Goal: Transaction & Acquisition: Purchase product/service

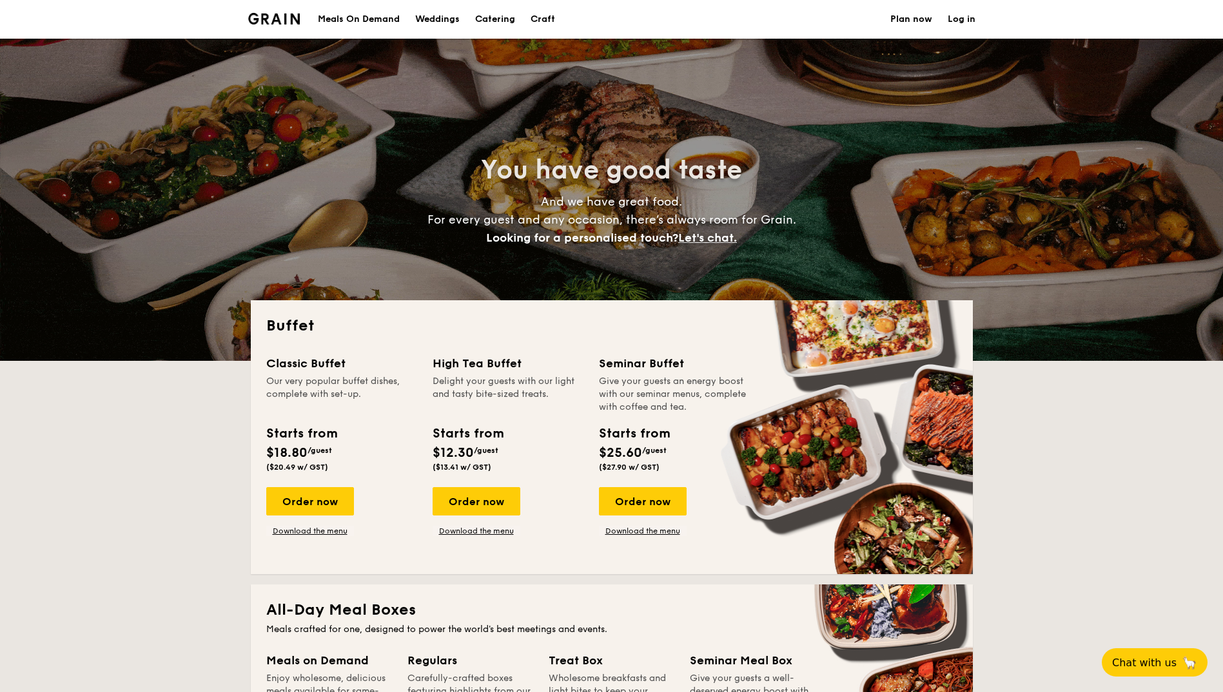
select select
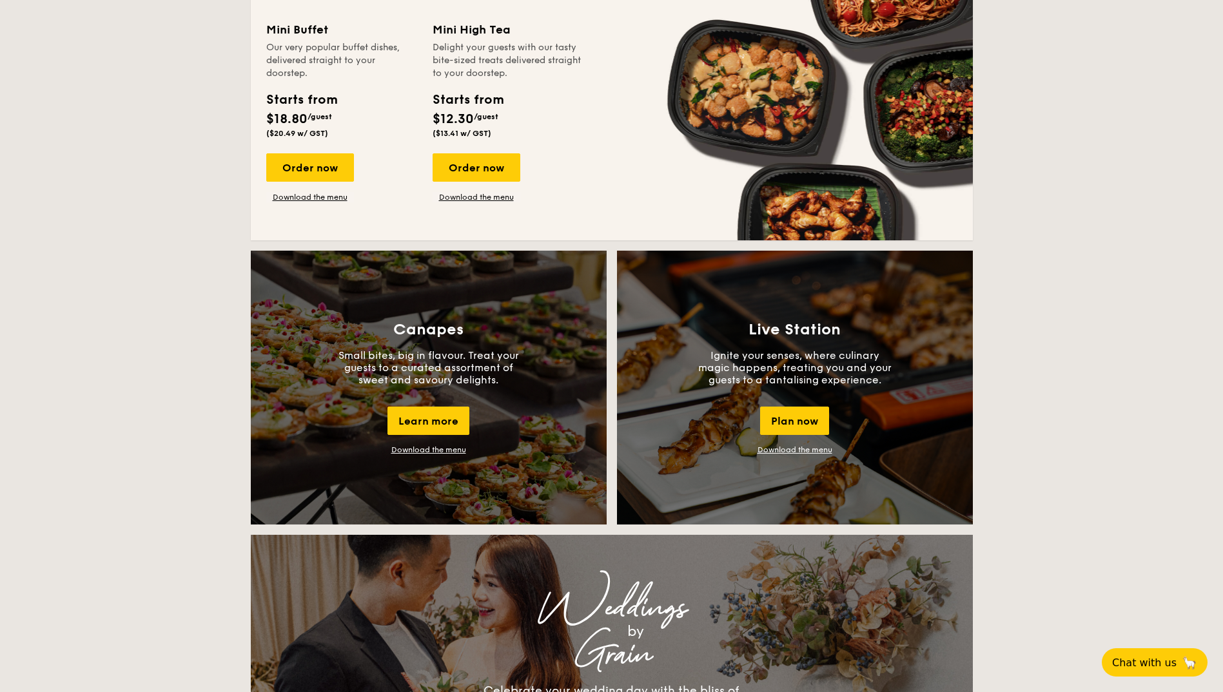
scroll to position [451, 0]
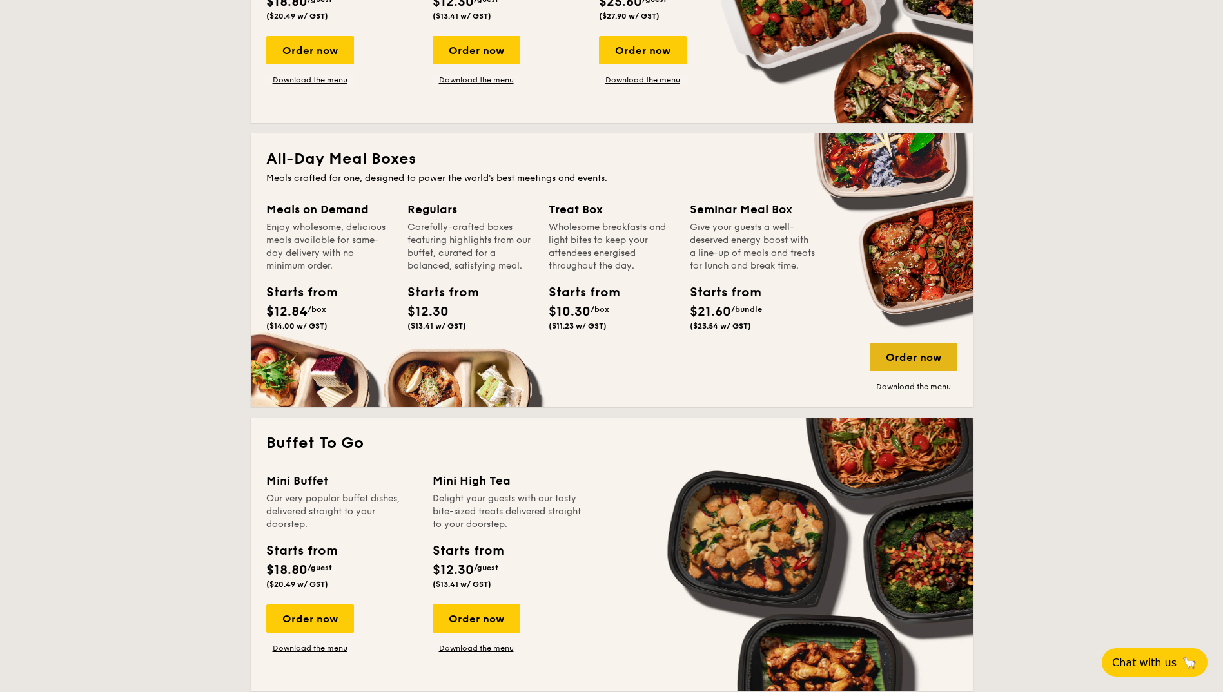
click at [917, 349] on div "Order now" at bounding box center [914, 357] width 88 height 28
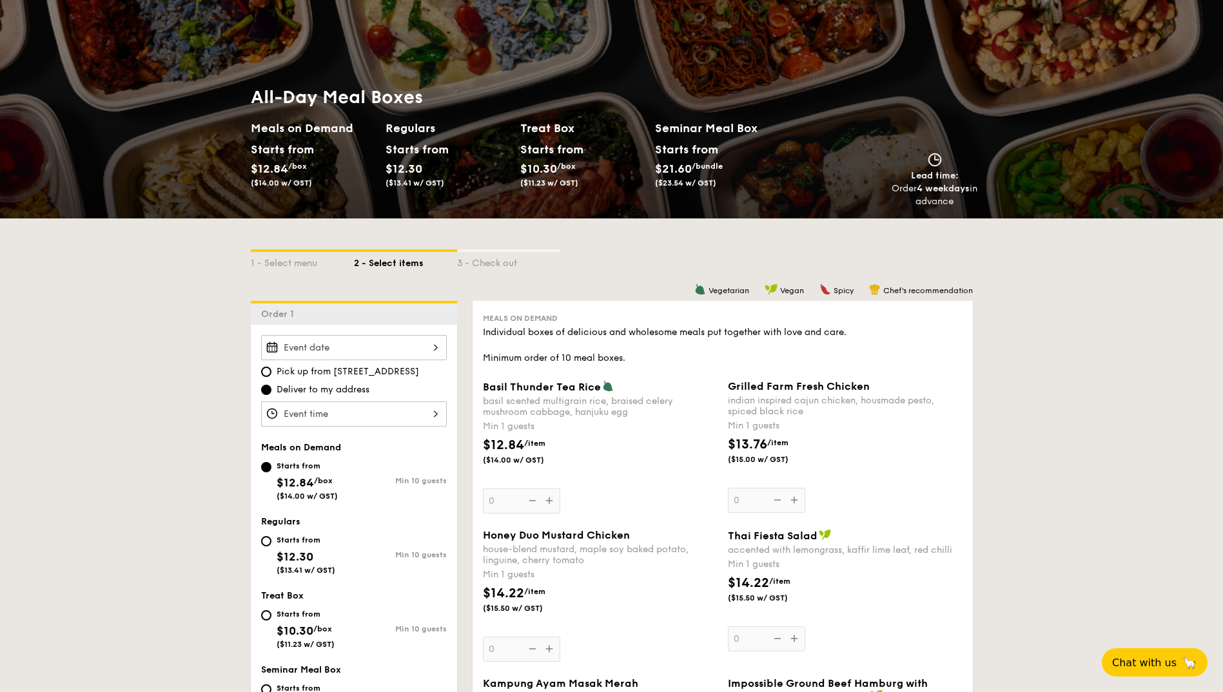
scroll to position [129, 0]
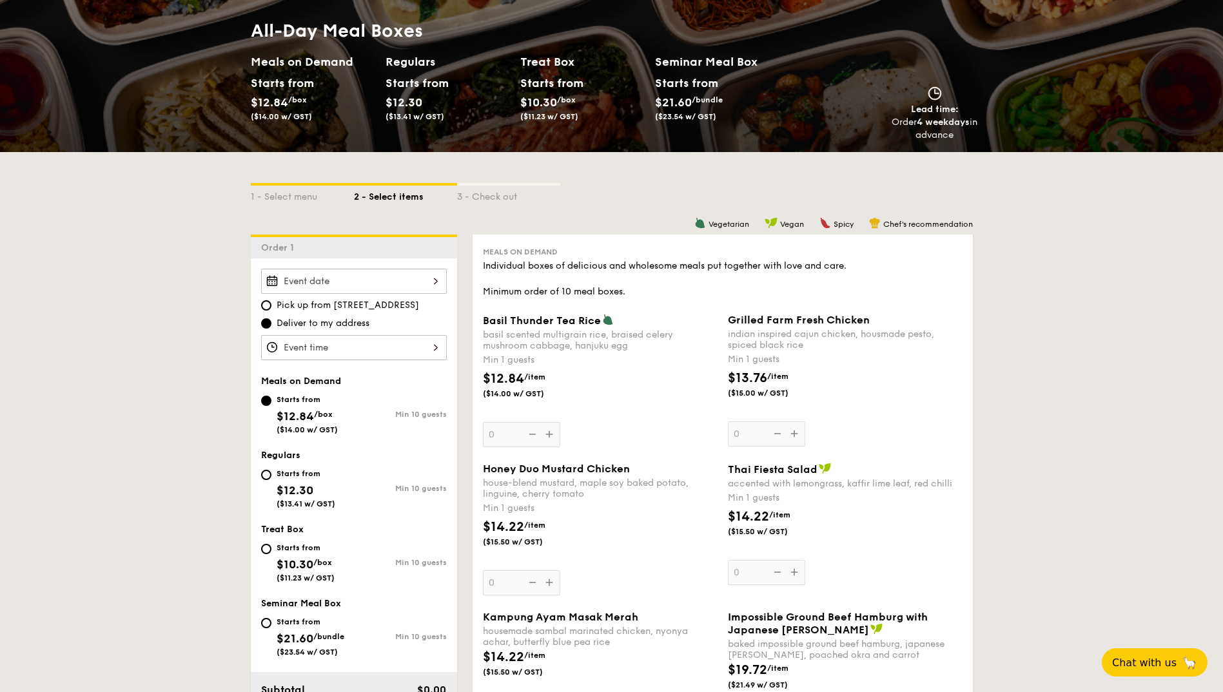
click at [360, 347] on input "Basil Thunder Tea Rice basil scented multigrain rice, braised celery mushroom c…" at bounding box center [354, 347] width 186 height 25
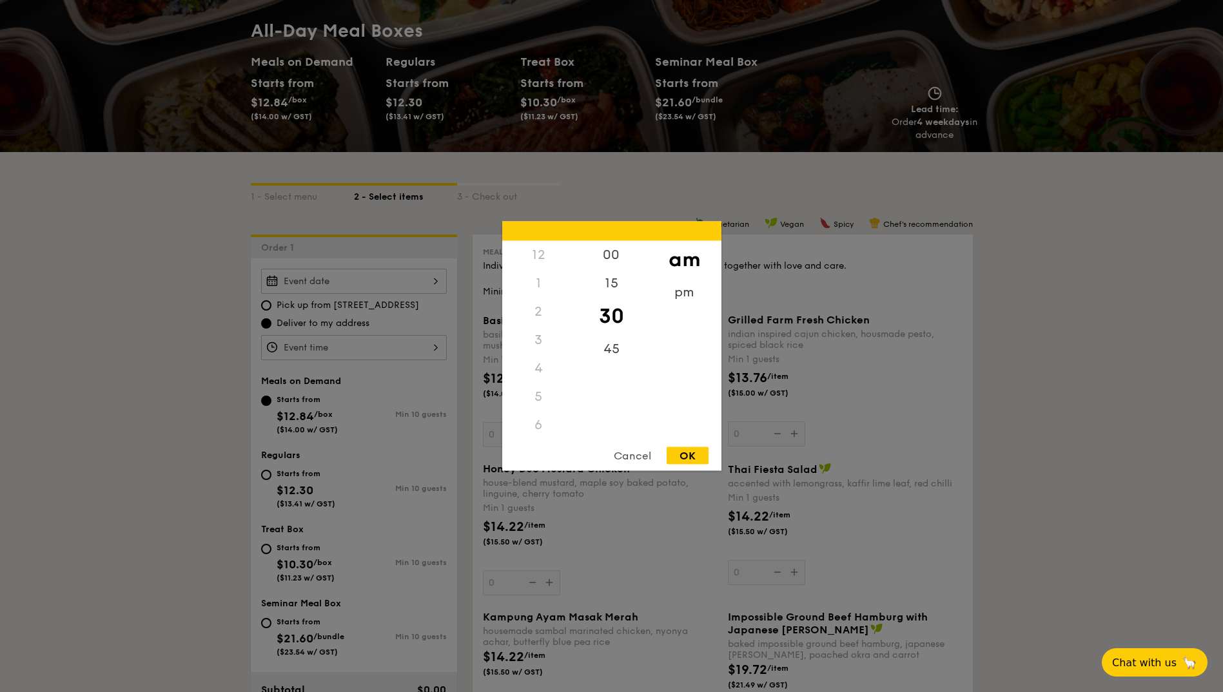
scroll to position [153, 0]
drag, startPoint x: 614, startPoint y: 322, endPoint x: 614, endPoint y: 408, distance: 86.4
click at [614, 408] on div "00 15 30 45" at bounding box center [611, 339] width 73 height 197
click at [607, 250] on div "00" at bounding box center [611, 255] width 73 height 28
click at [683, 454] on div "OK" at bounding box center [688, 455] width 42 height 17
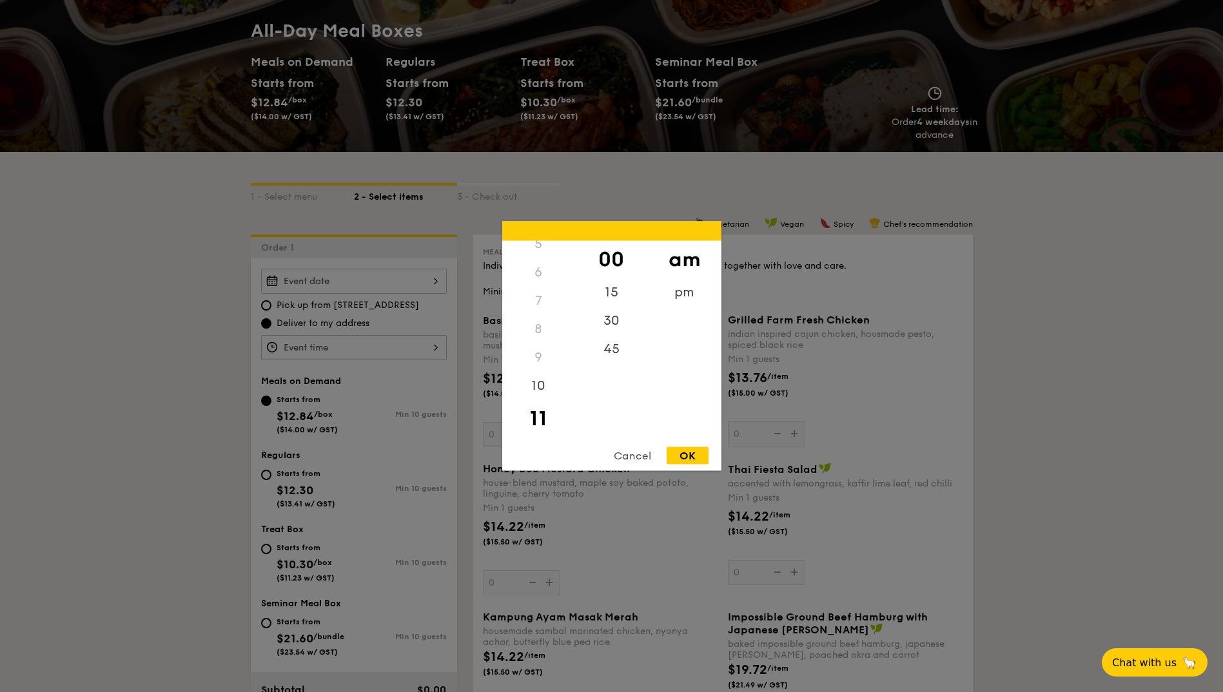
type input "11:00AM"
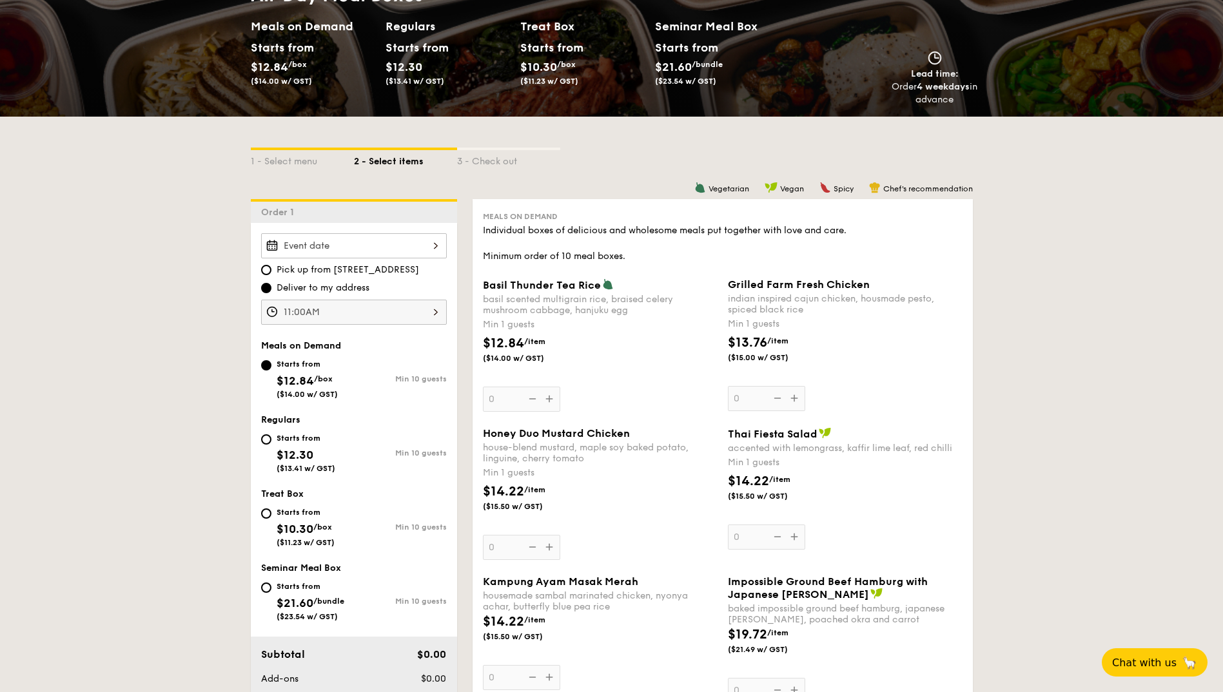
scroll to position [193, 0]
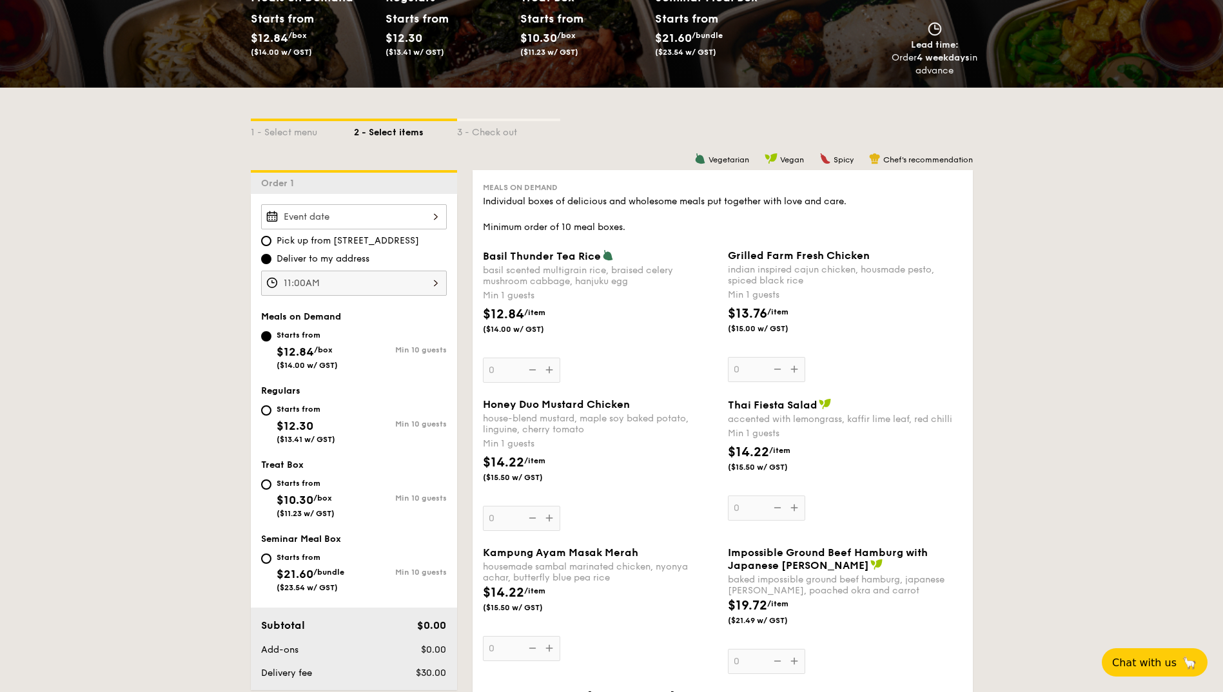
click at [388, 221] on input "Basil Thunder Tea Rice basil scented multigrain rice, braised celery mushroom c…" at bounding box center [354, 216] width 186 height 25
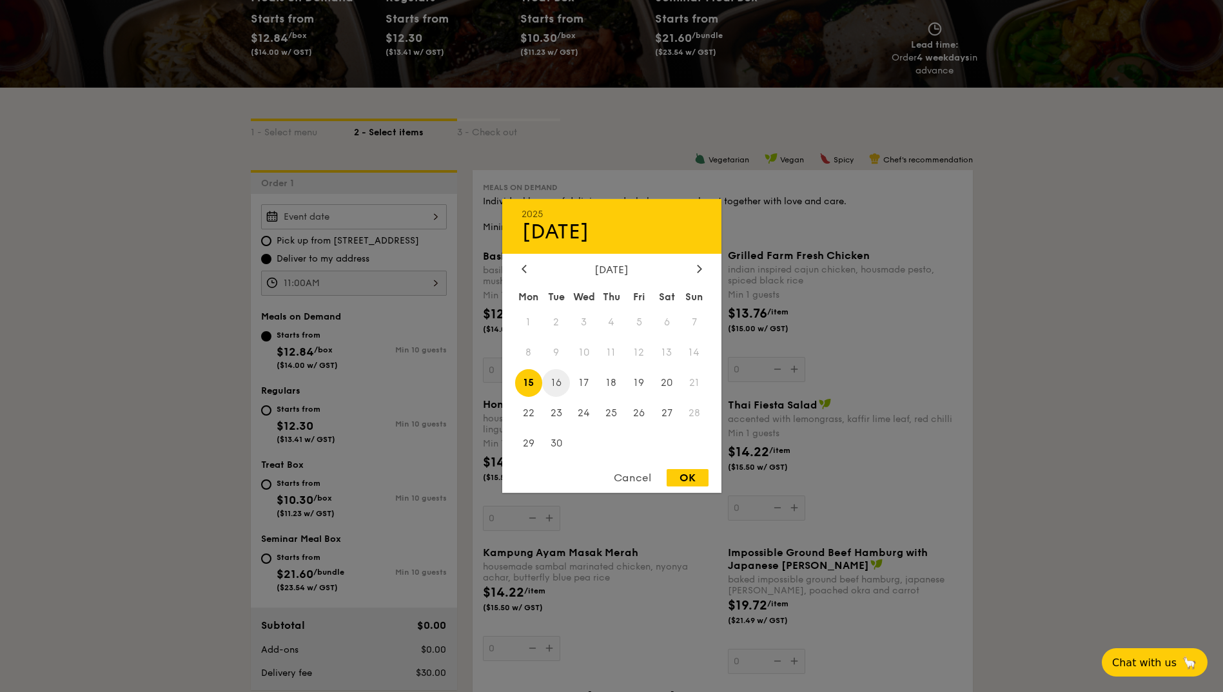
click at [552, 381] on span "16" at bounding box center [556, 383] width 28 height 28
click at [695, 476] on div "OK" at bounding box center [688, 477] width 42 height 17
type input "Sep 16, 2025"
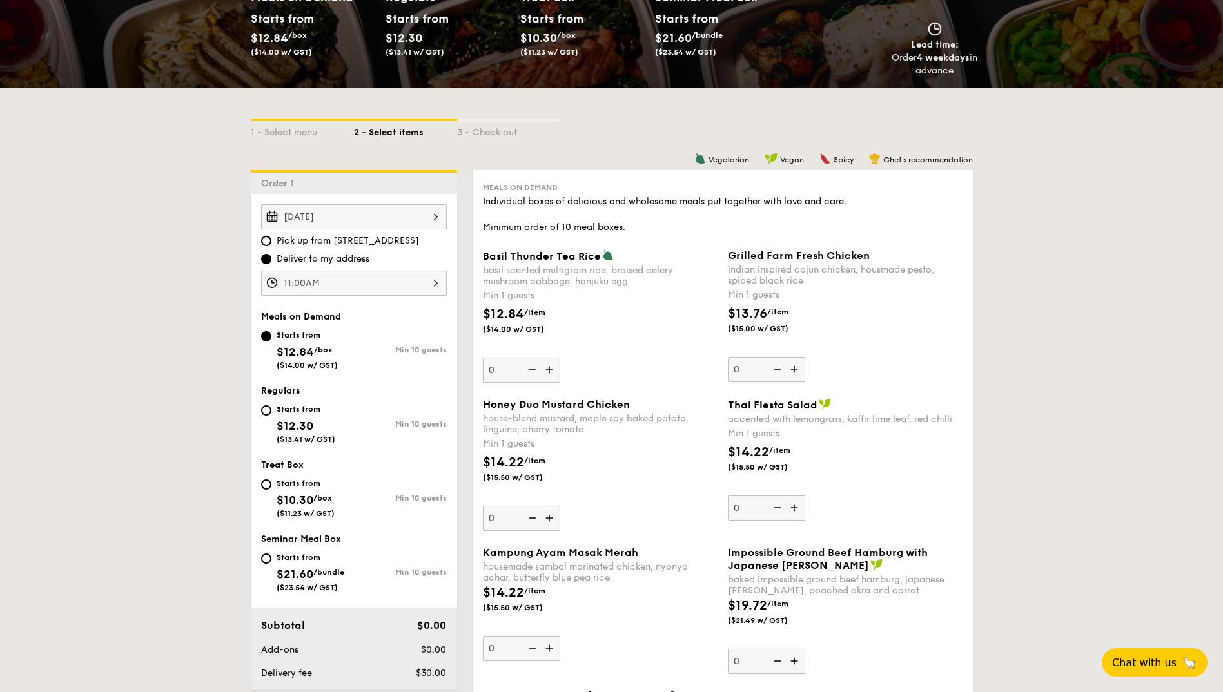
click at [268, 416] on div "Starts from $12.30 ($13.41 w/ GST)" at bounding box center [307, 423] width 93 height 43
click at [268, 416] on input "Starts from $12.30 ($13.41 w/ GST) Min 10 guests" at bounding box center [266, 410] width 10 height 10
radio input "true"
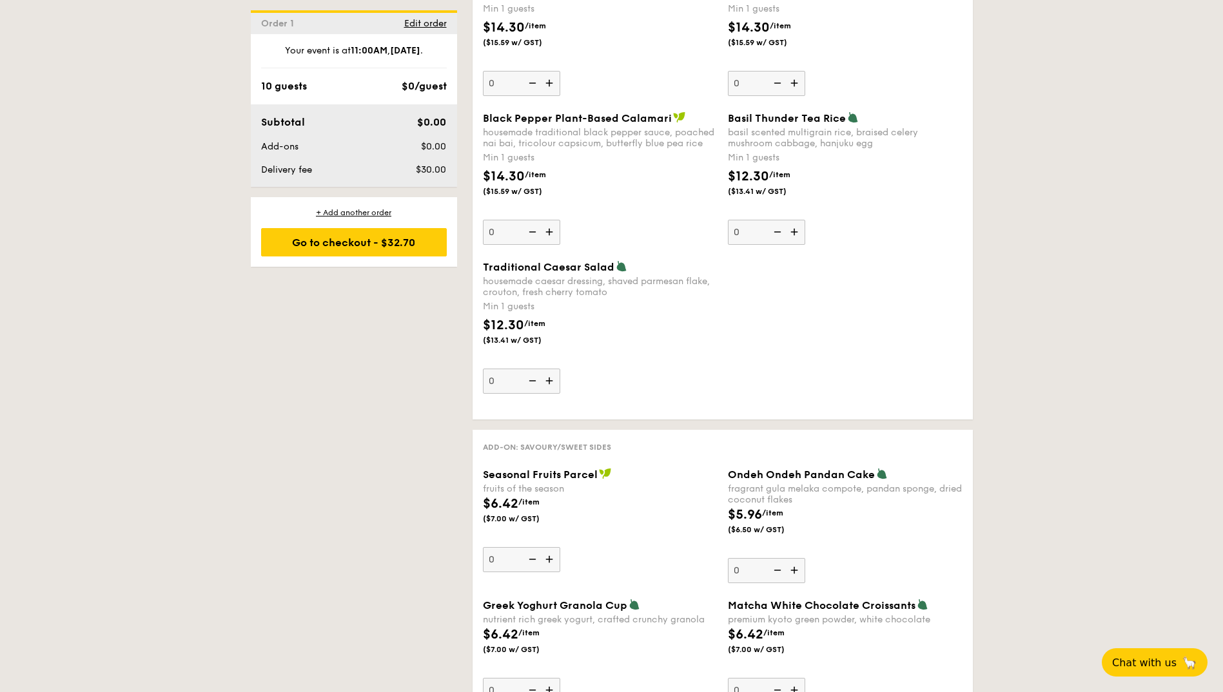
scroll to position [1547, 0]
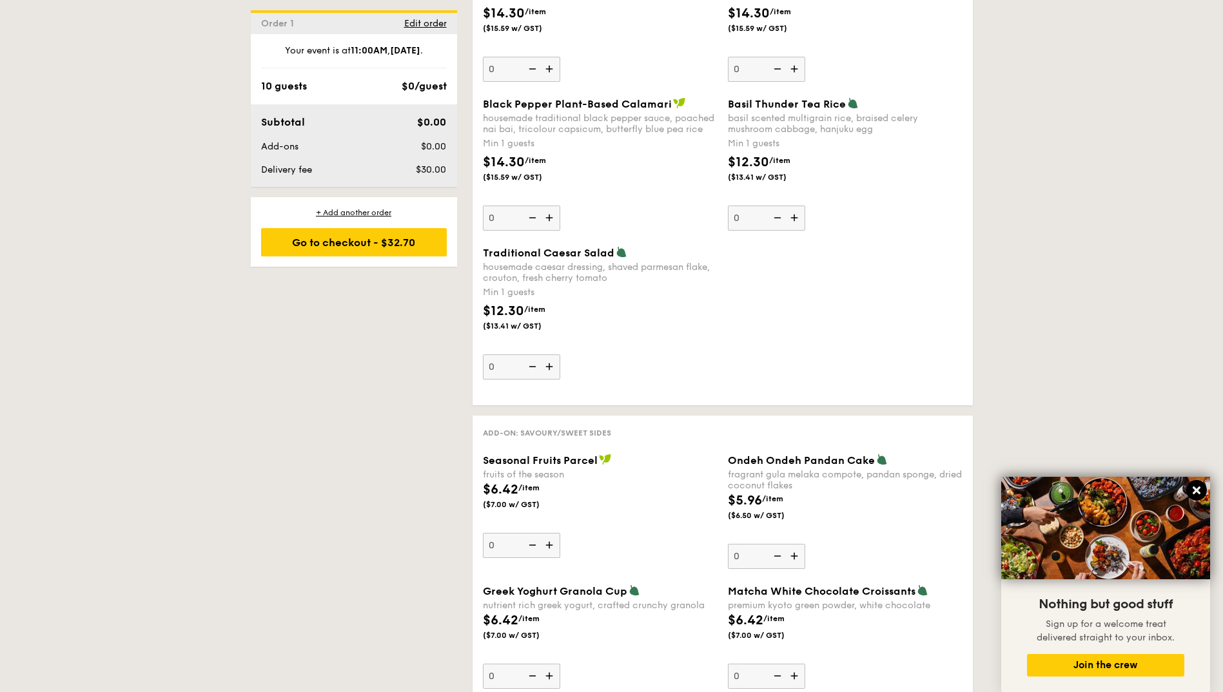
click at [1196, 488] on icon at bounding box center [1197, 491] width 12 height 12
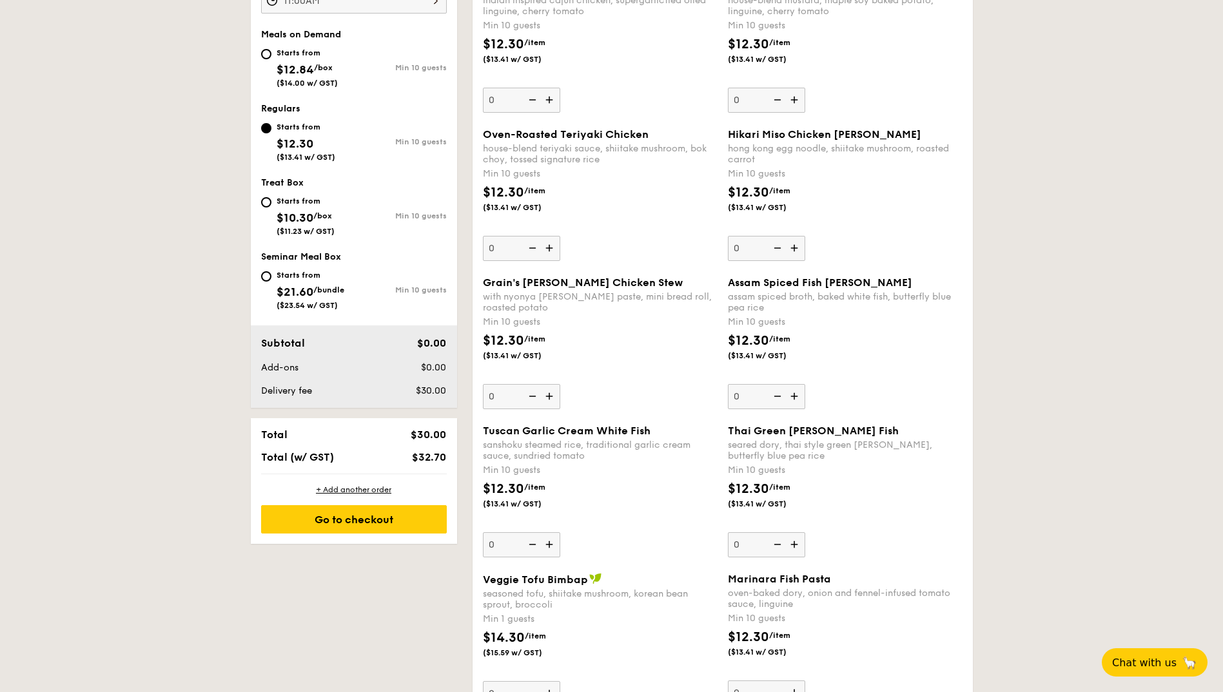
scroll to position [322, 0]
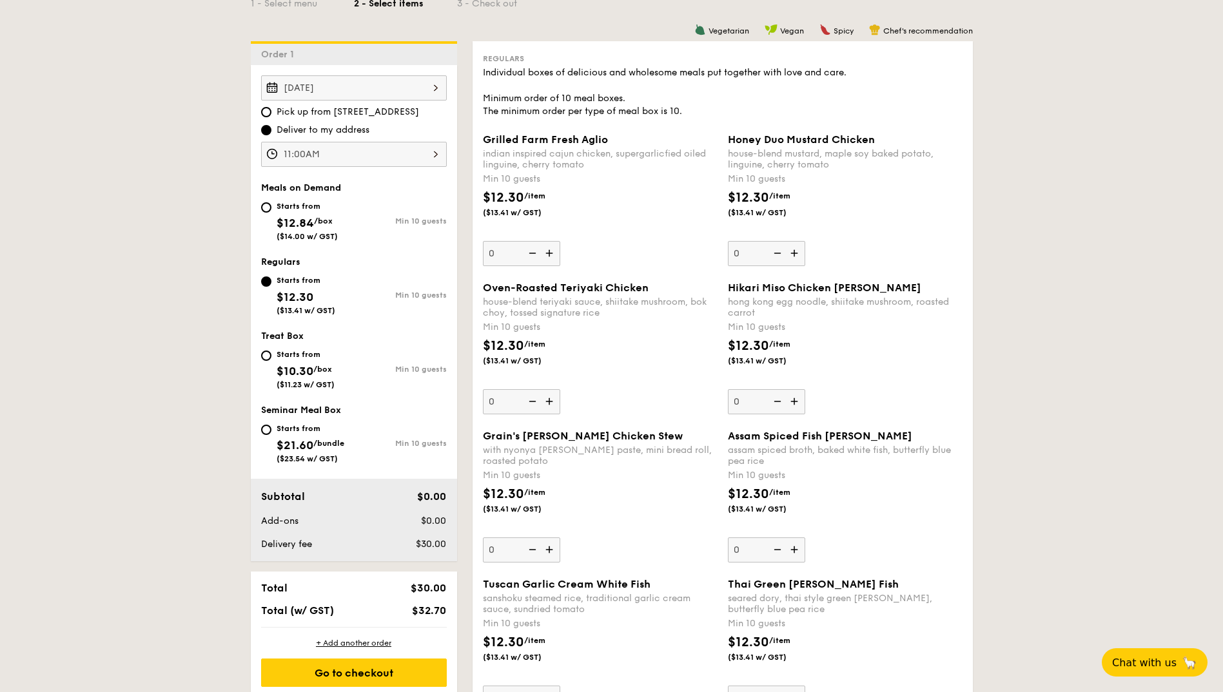
click at [553, 251] on img at bounding box center [550, 253] width 19 height 24
click at [553, 251] on input "0" at bounding box center [521, 253] width 77 height 25
click at [553, 251] on img at bounding box center [550, 253] width 19 height 24
click at [553, 251] on input "10" at bounding box center [521, 253] width 77 height 25
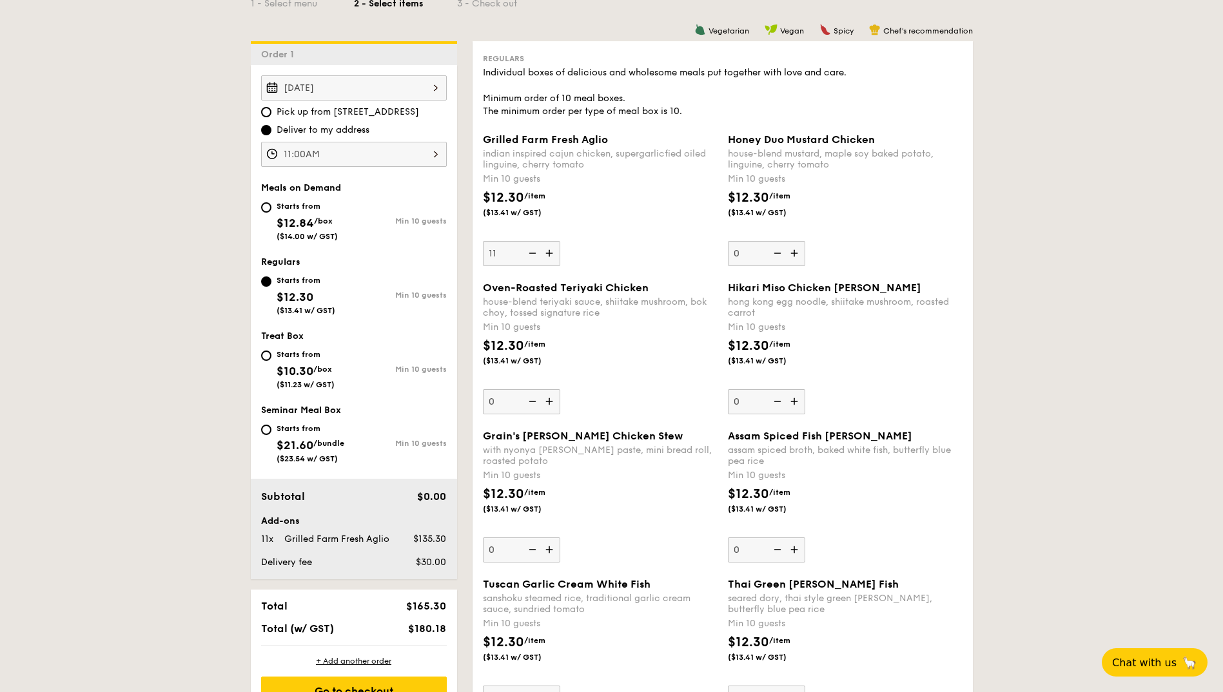
click at [553, 251] on img at bounding box center [550, 253] width 19 height 24
click at [553, 251] on input "11" at bounding box center [521, 253] width 77 height 25
click at [553, 251] on img at bounding box center [550, 253] width 19 height 24
click at [553, 251] on input "12" at bounding box center [521, 253] width 77 height 25
click at [553, 251] on img at bounding box center [550, 253] width 19 height 24
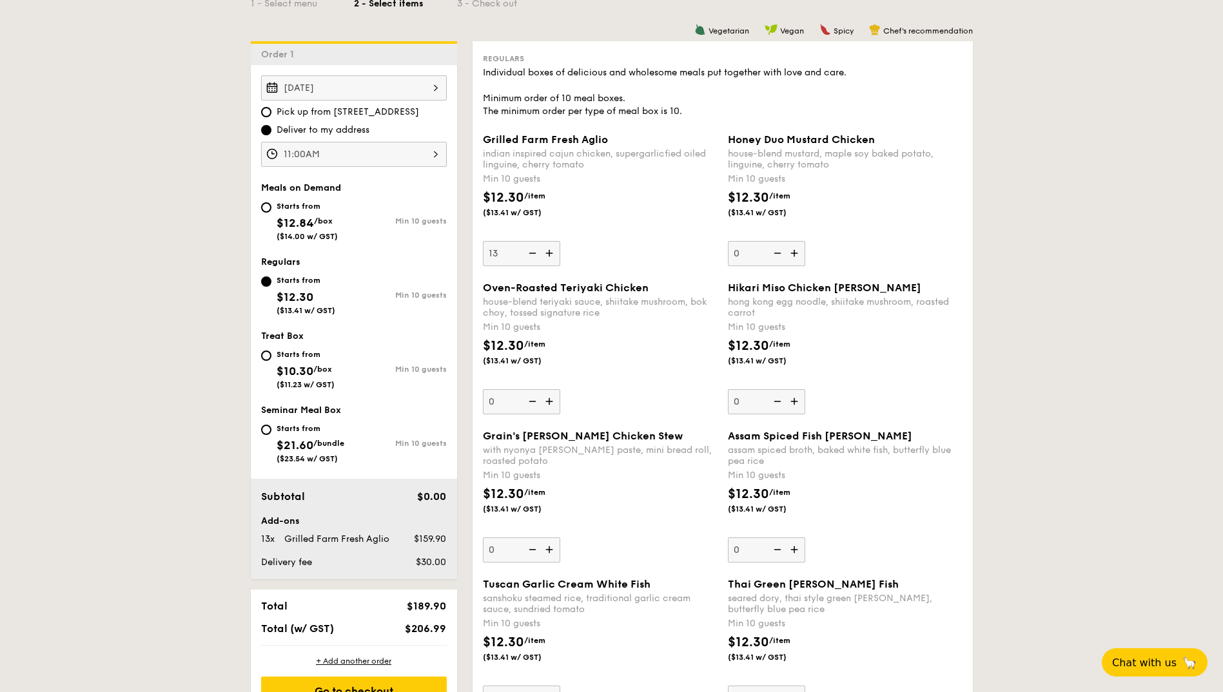
click at [553, 251] on input "13" at bounding box center [521, 253] width 77 height 25
click at [553, 251] on img at bounding box center [550, 253] width 19 height 24
click at [553, 251] on input "14" at bounding box center [521, 253] width 77 height 25
click at [553, 251] on img at bounding box center [550, 253] width 19 height 24
click at [553, 251] on input "15" at bounding box center [521, 253] width 77 height 25
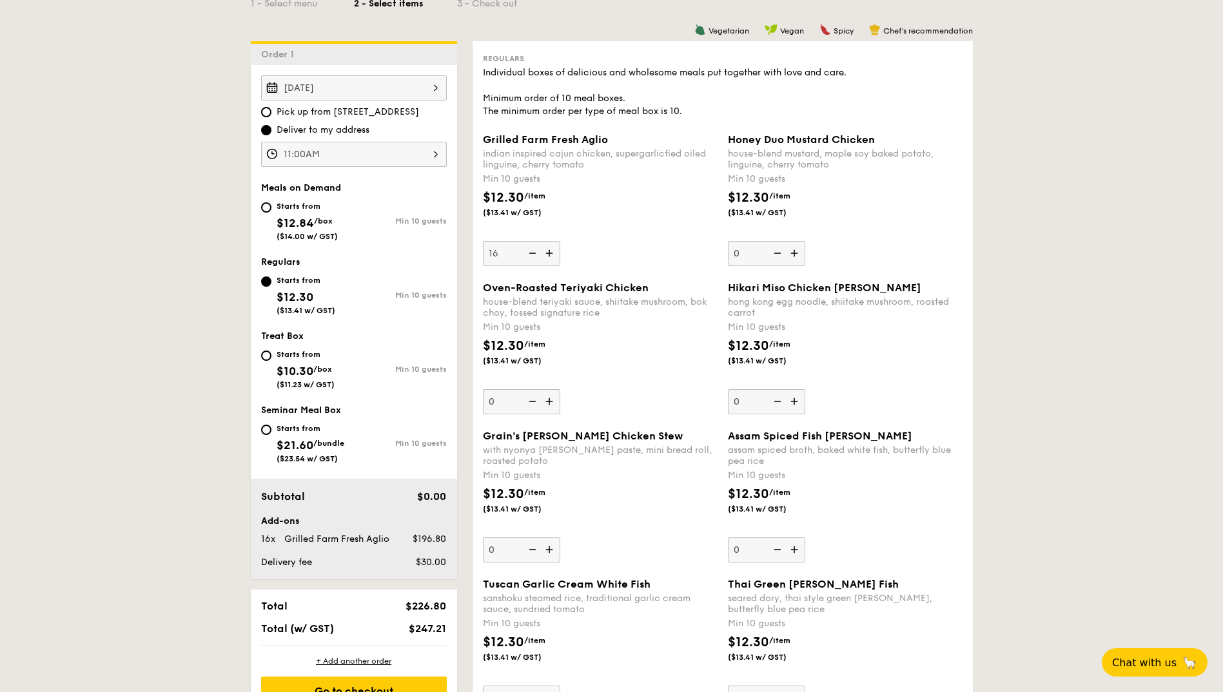
click at [553, 251] on img at bounding box center [550, 253] width 19 height 24
click at [553, 251] on input "16" at bounding box center [521, 253] width 77 height 25
click at [553, 251] on img at bounding box center [550, 253] width 19 height 24
click at [553, 251] on input "17" at bounding box center [521, 253] width 77 height 25
click at [553, 251] on img at bounding box center [550, 253] width 19 height 24
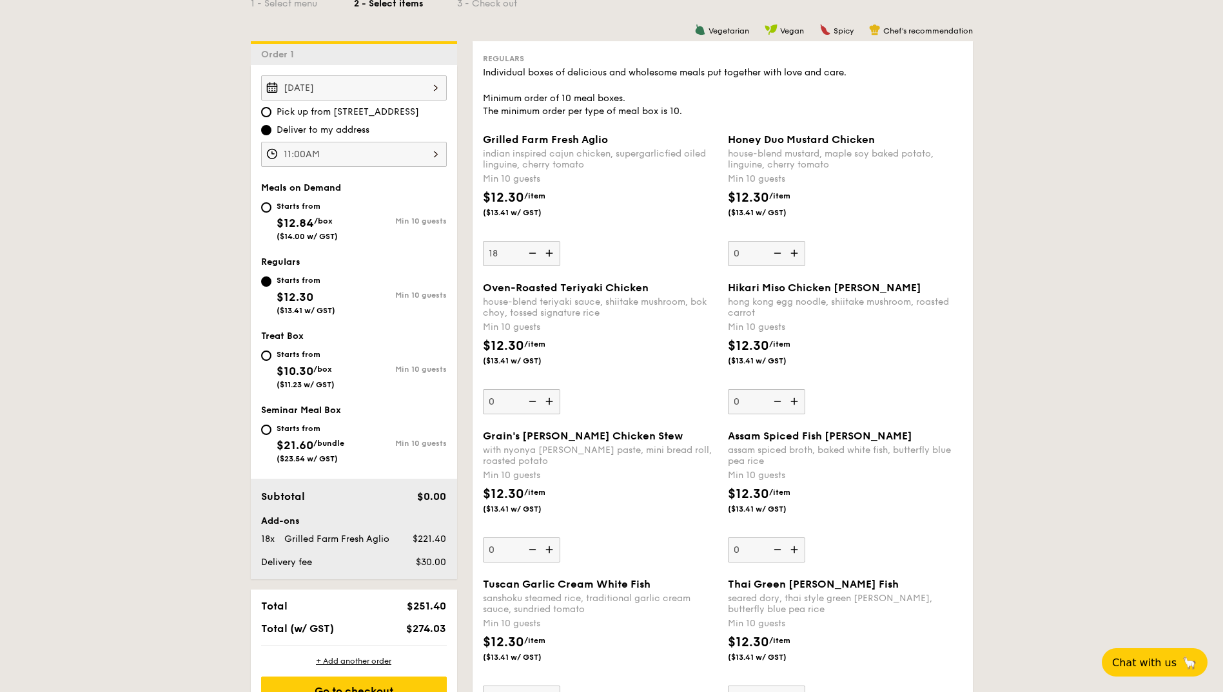
click at [553, 251] on input "18" at bounding box center [521, 253] width 77 height 25
type input "19"
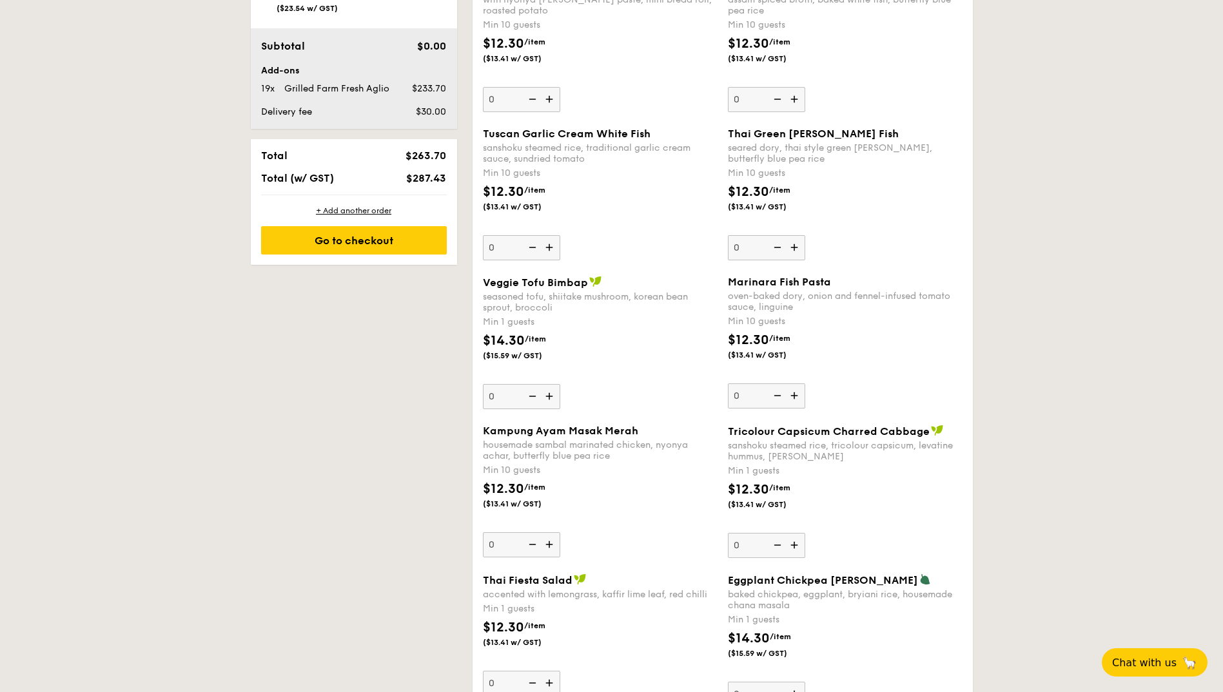
scroll to position [774, 0]
click at [548, 392] on img at bounding box center [550, 396] width 19 height 24
click at [548, 392] on input "0" at bounding box center [521, 396] width 77 height 25
type input "1"
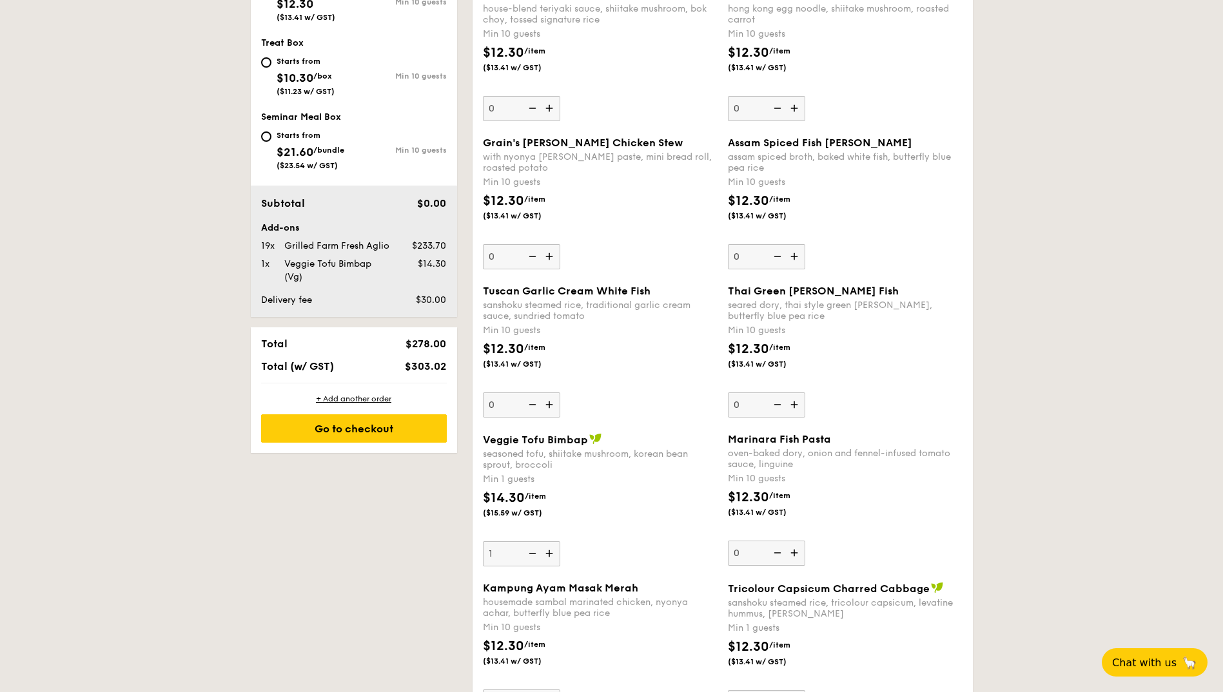
scroll to position [502, 0]
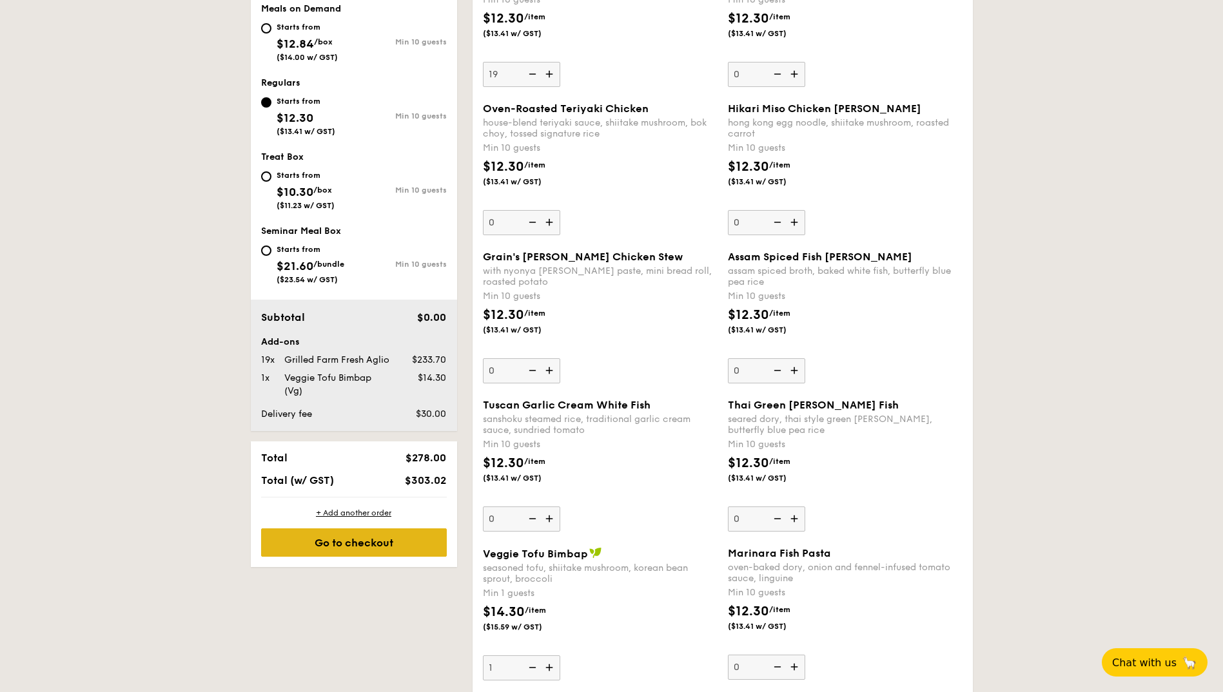
click at [408, 550] on div "Go to checkout" at bounding box center [354, 543] width 186 height 28
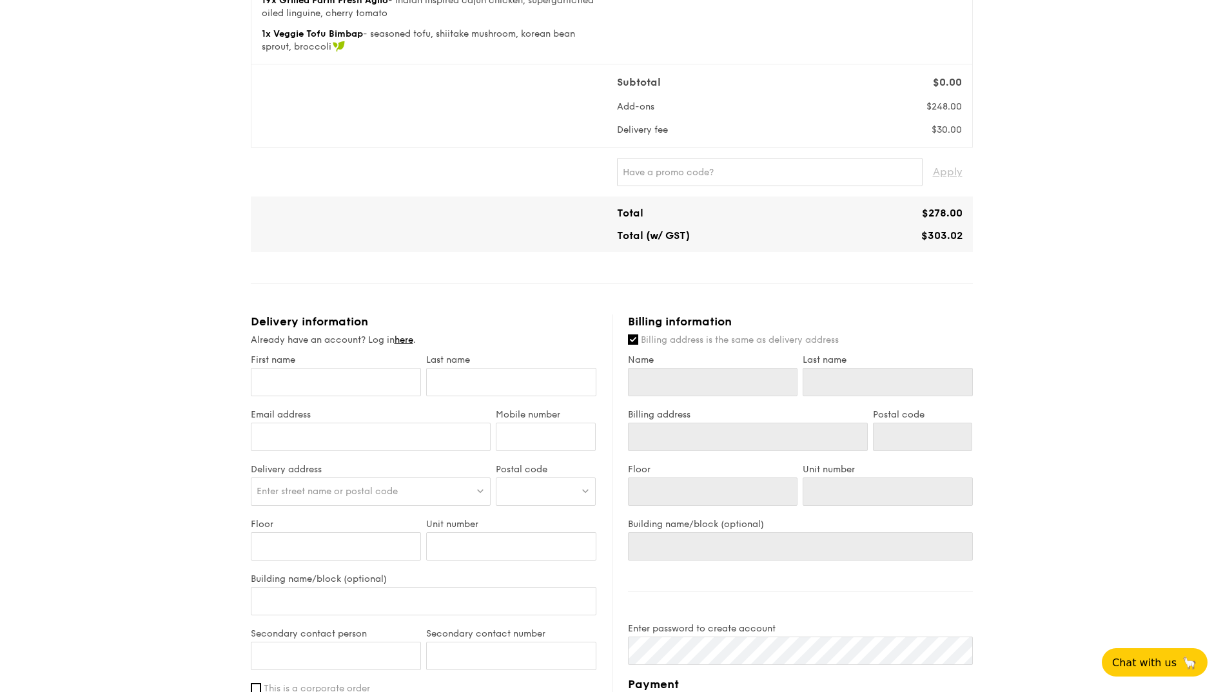
scroll to position [516, 0]
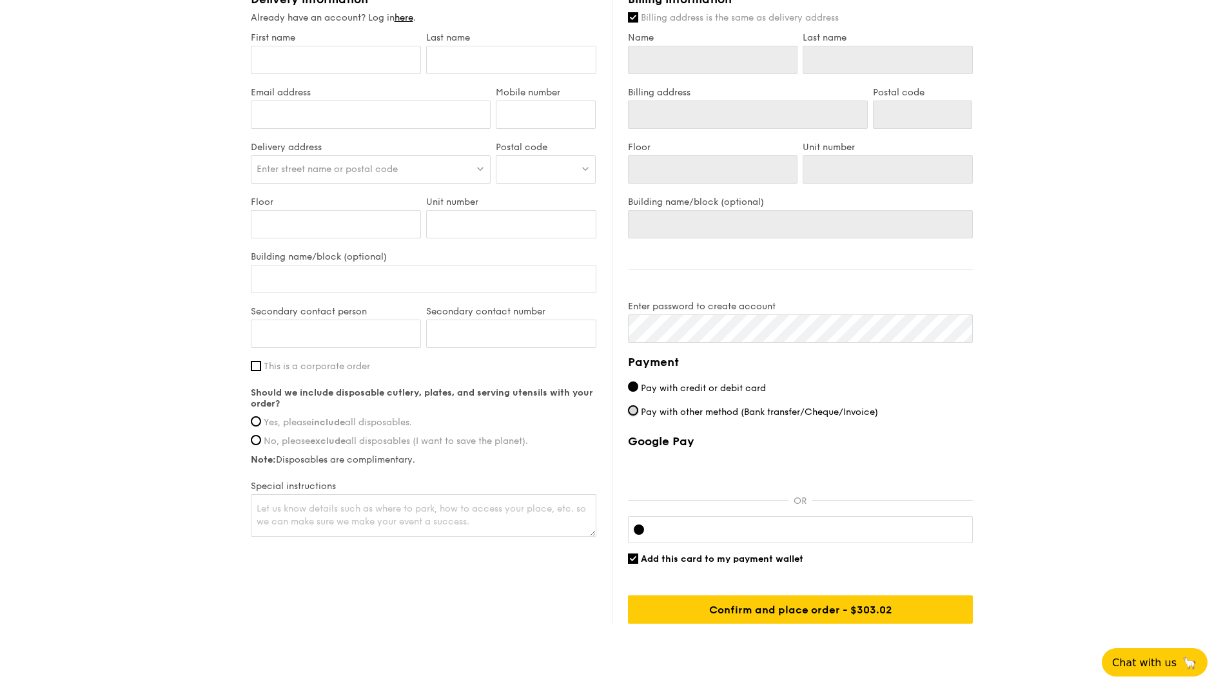
click at [637, 411] on input "Pay with other method (Bank transfer/Cheque/Invoice)" at bounding box center [633, 410] width 10 height 10
radio input "true"
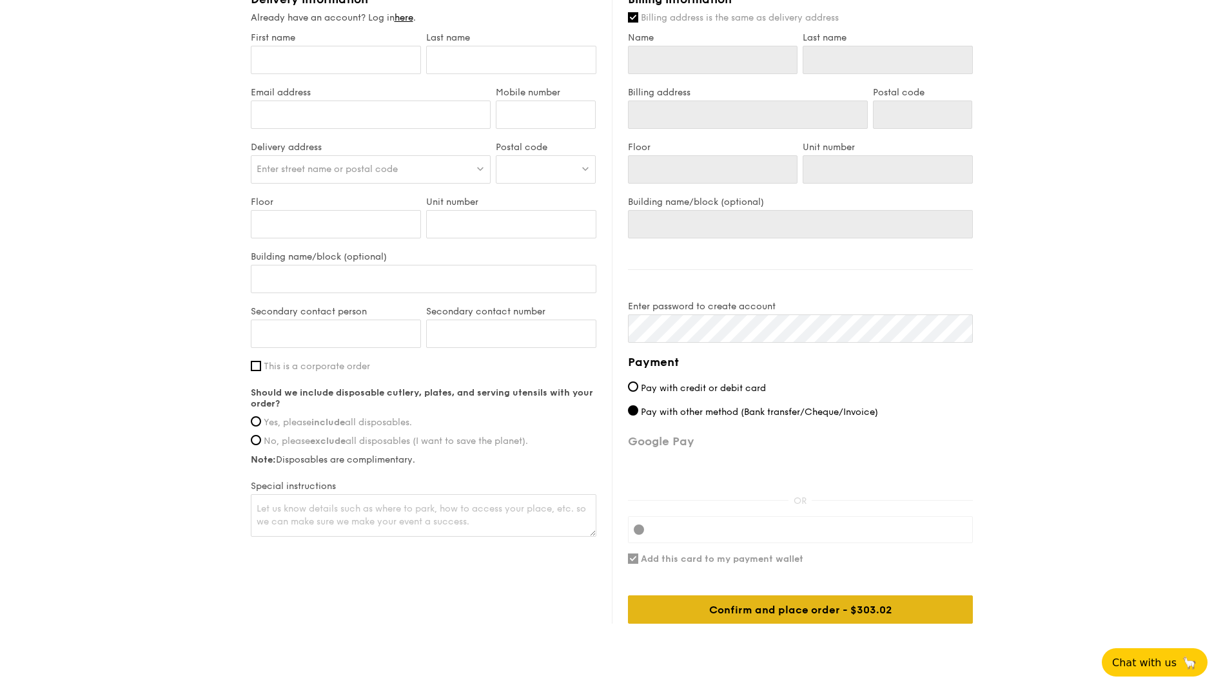
click at [747, 613] on div "Confirm and place order - $303.02" at bounding box center [800, 610] width 345 height 28
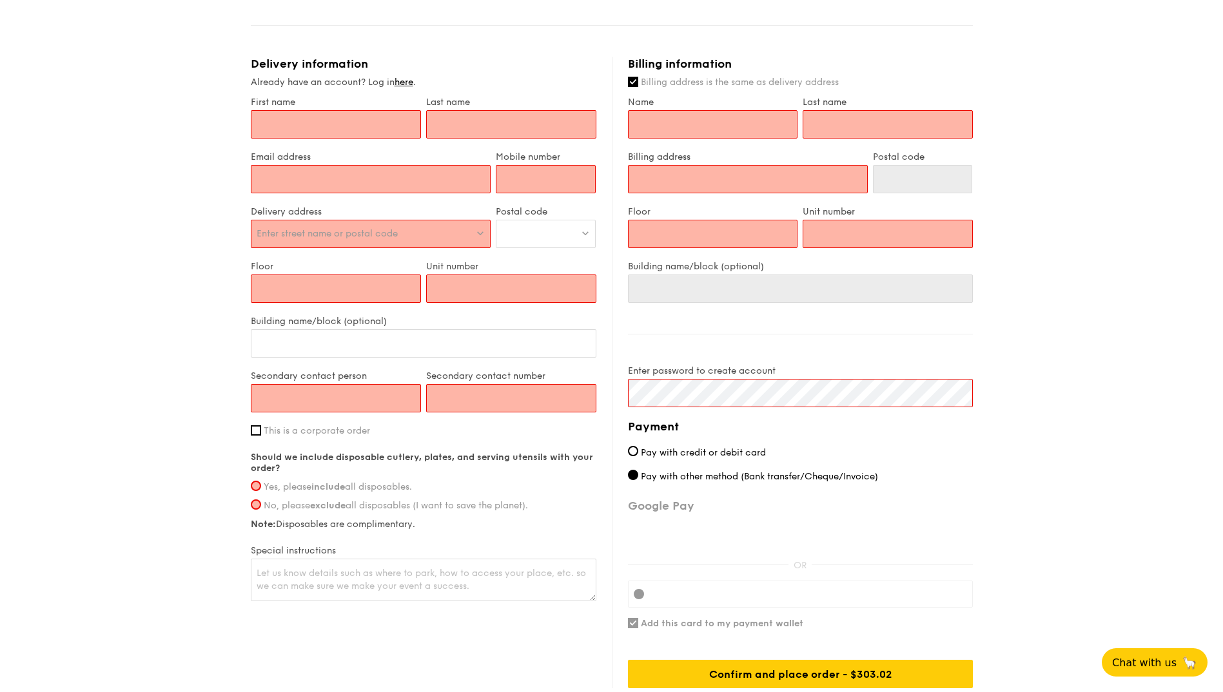
scroll to position [129, 0]
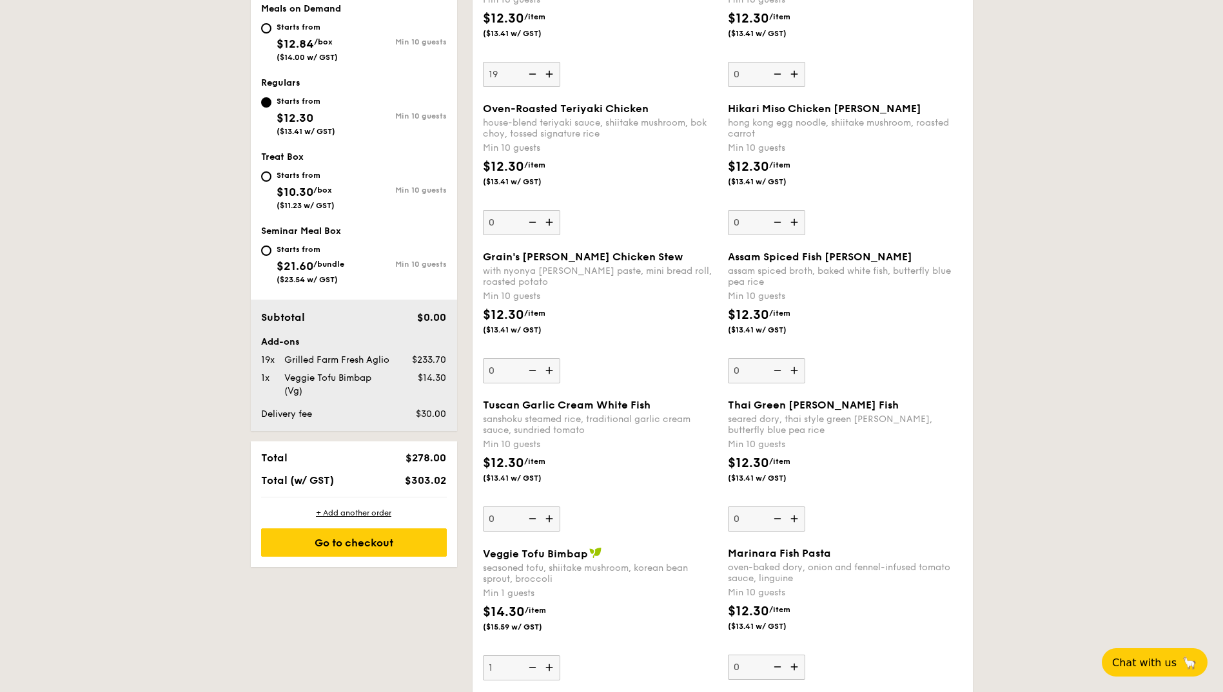
scroll to position [244, 0]
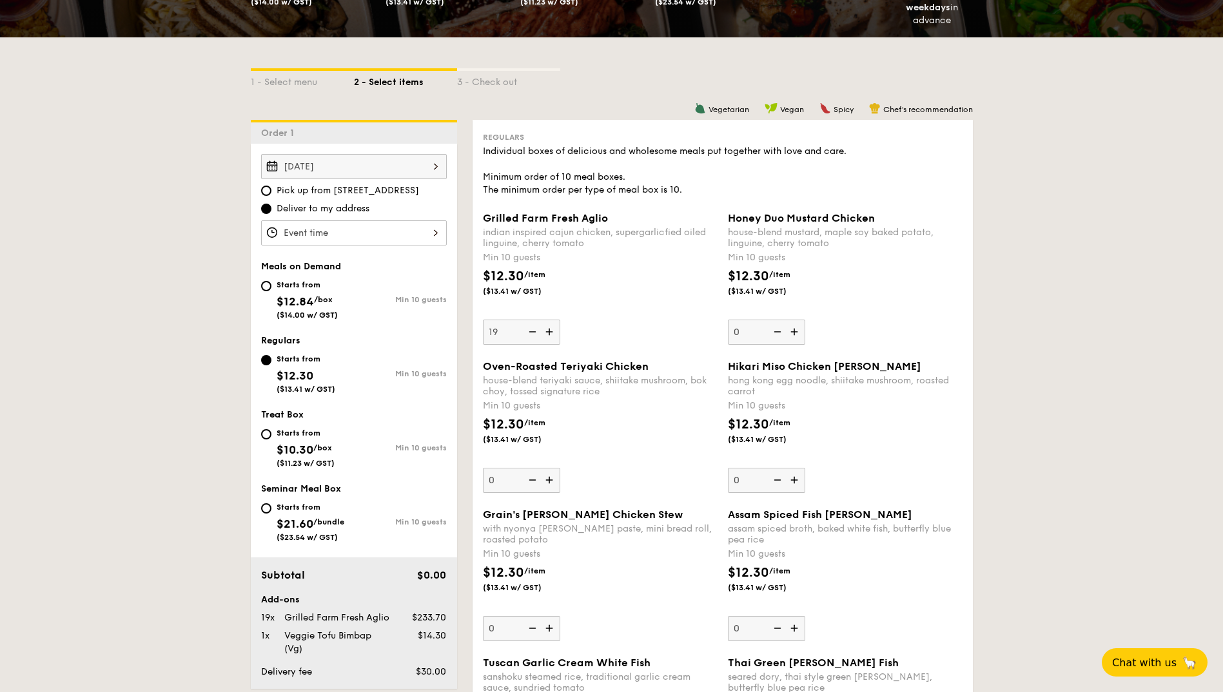
click at [293, 301] on span "$12.84" at bounding box center [295, 302] width 37 height 14
click at [271, 291] on input "Starts from $12.84 /box ($14.00 w/ GST) Min 10 guests" at bounding box center [266, 286] width 10 height 10
radio input "true"
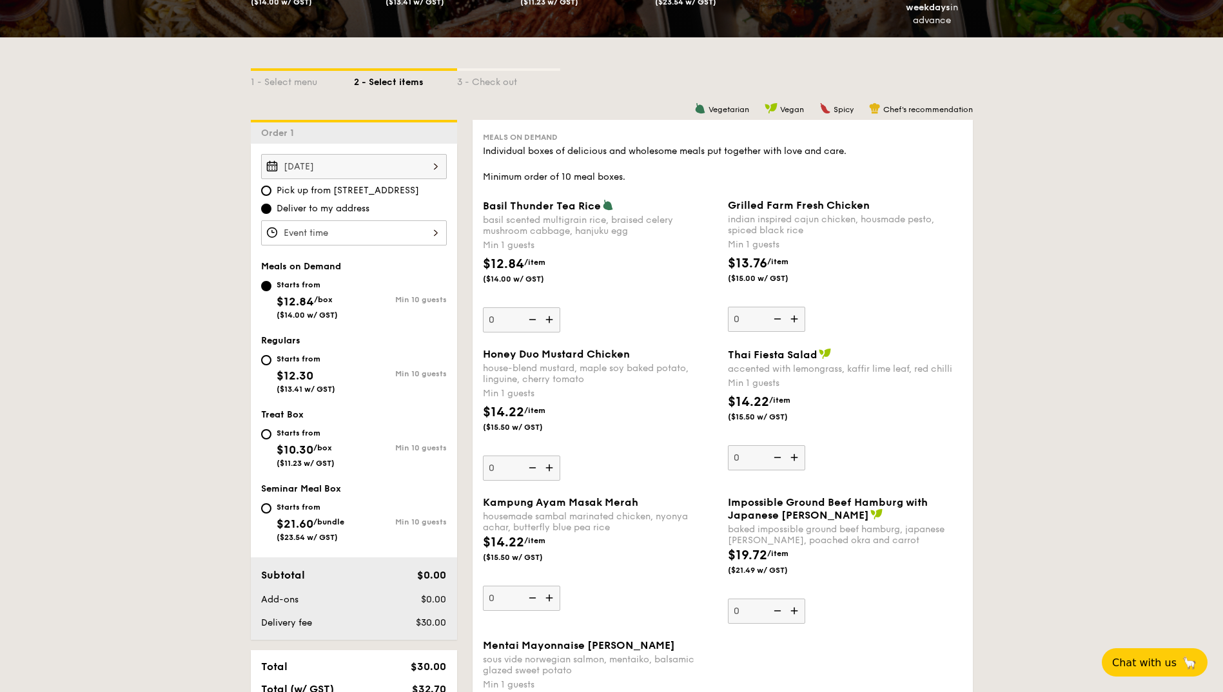
drag, startPoint x: 314, startPoint y: 371, endPoint x: 306, endPoint y: 370, distance: 7.8
click at [306, 371] on span "$12.30" at bounding box center [295, 376] width 37 height 14
click at [271, 365] on input "Starts from $12.30 ($13.41 w/ GST) Min 10 guests" at bounding box center [266, 360] width 10 height 10
radio input "true"
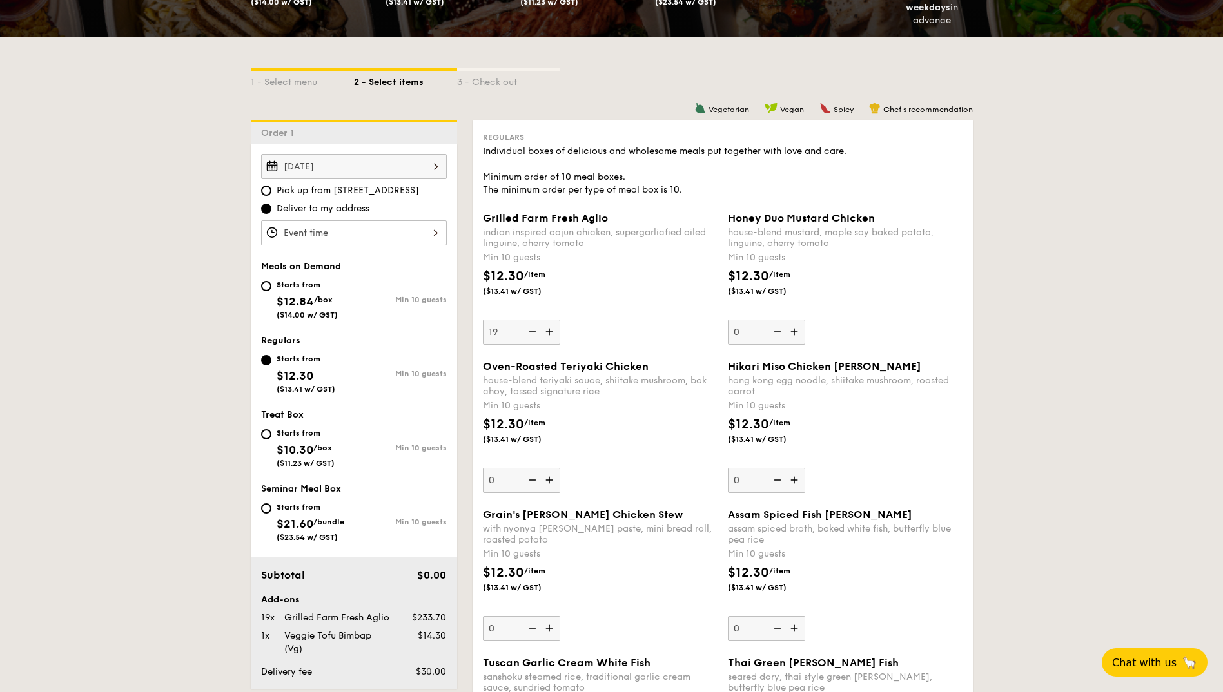
click at [306, 295] on span "$12.84" at bounding box center [295, 302] width 37 height 14
click at [271, 291] on input "Starts from $12.84 /box ($14.00 w/ GST) Min 10 guests" at bounding box center [266, 286] width 10 height 10
radio input "true"
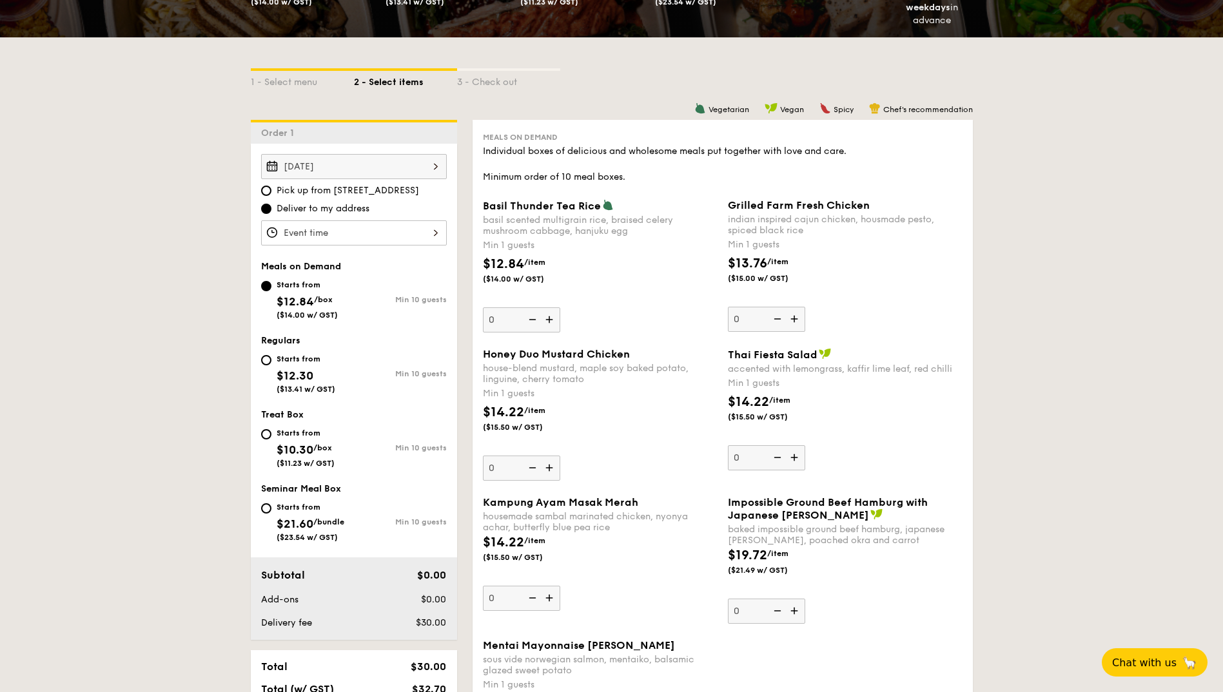
click at [321, 375] on div "Starts from $12.30 ($13.41 w/ GST)" at bounding box center [306, 372] width 59 height 43
click at [271, 365] on input "Starts from $12.30 ($13.41 w/ GST) Min 10 guests" at bounding box center [266, 360] width 10 height 10
radio input "true"
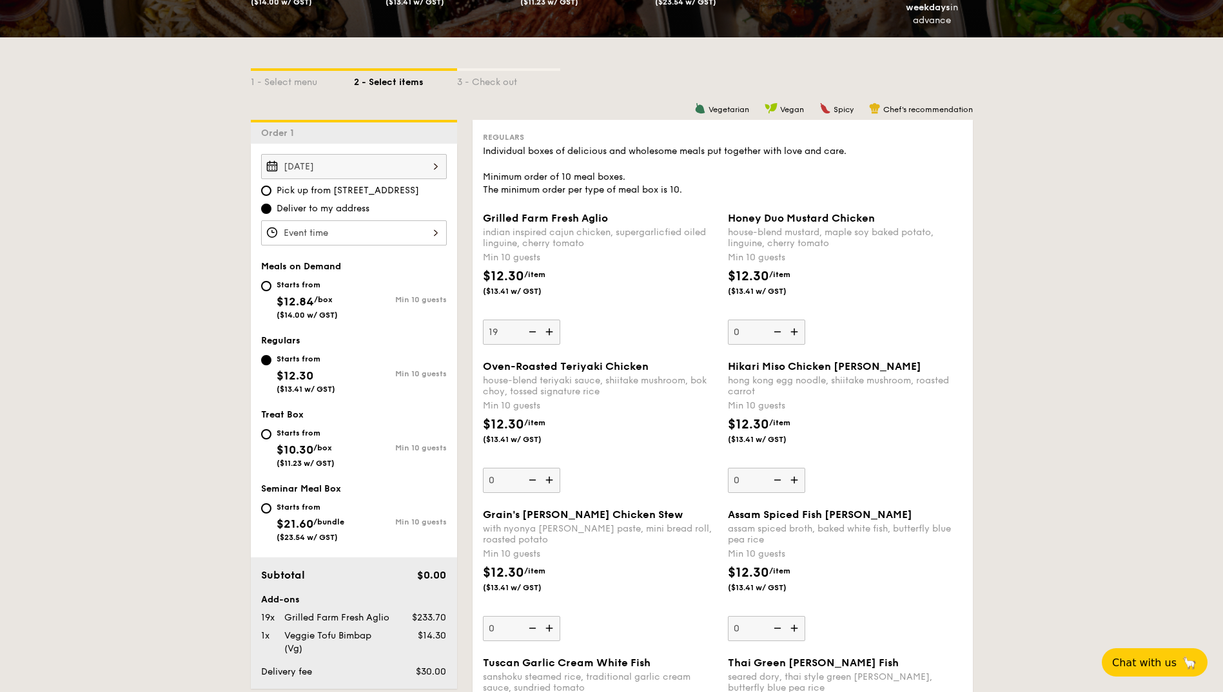
click at [314, 299] on span "$12.84" at bounding box center [295, 302] width 37 height 14
click at [271, 291] on input "Starts from $12.84 /box ($14.00 w/ GST) Min 10 guests" at bounding box center [266, 286] width 10 height 10
radio input "true"
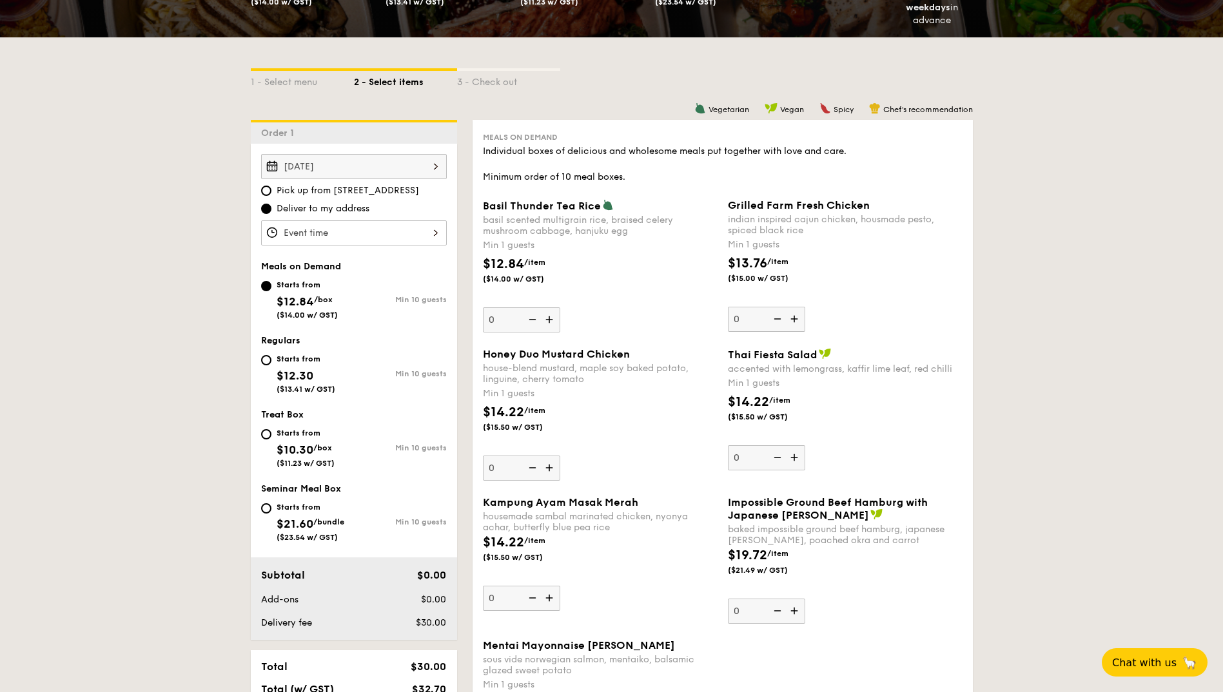
click at [306, 378] on span "$12.30" at bounding box center [295, 376] width 37 height 14
click at [271, 365] on input "Starts from $12.30 ($13.41 w/ GST) Min 10 guests" at bounding box center [266, 360] width 10 height 10
radio input "true"
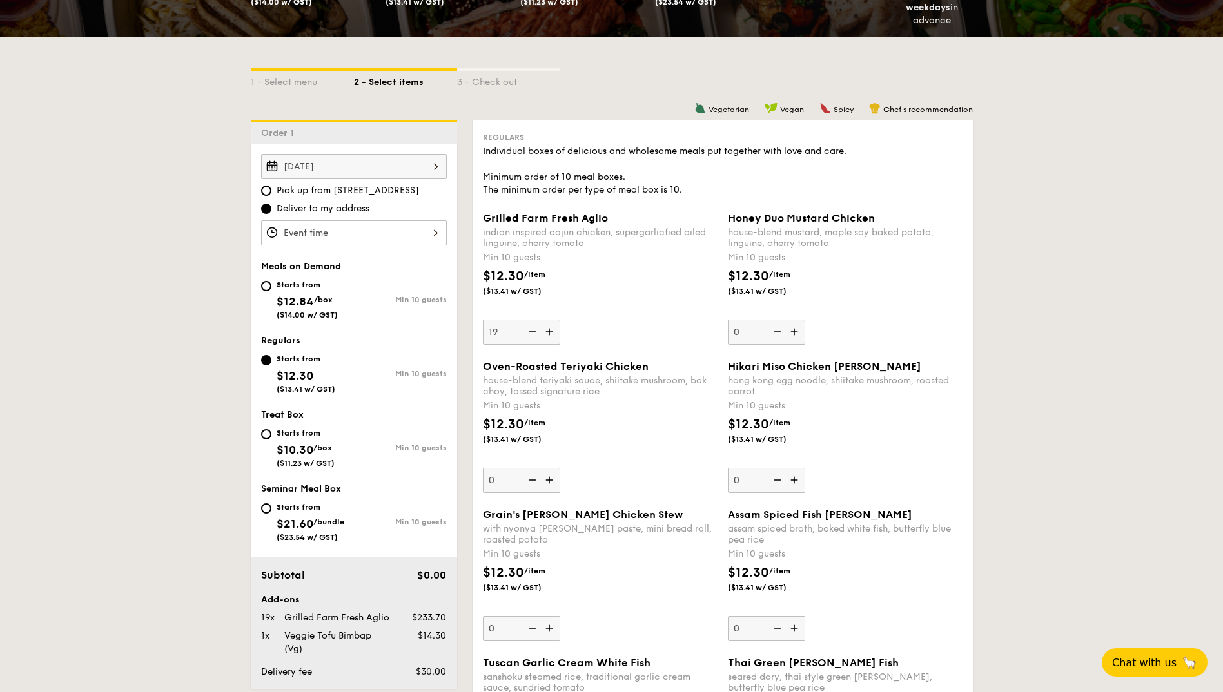
click at [312, 311] on span "($14.00 w/ GST)" at bounding box center [307, 315] width 61 height 9
click at [271, 291] on input "Starts from $12.84 /box ($14.00 w/ GST) Min 10 guests" at bounding box center [266, 286] width 10 height 10
radio input "true"
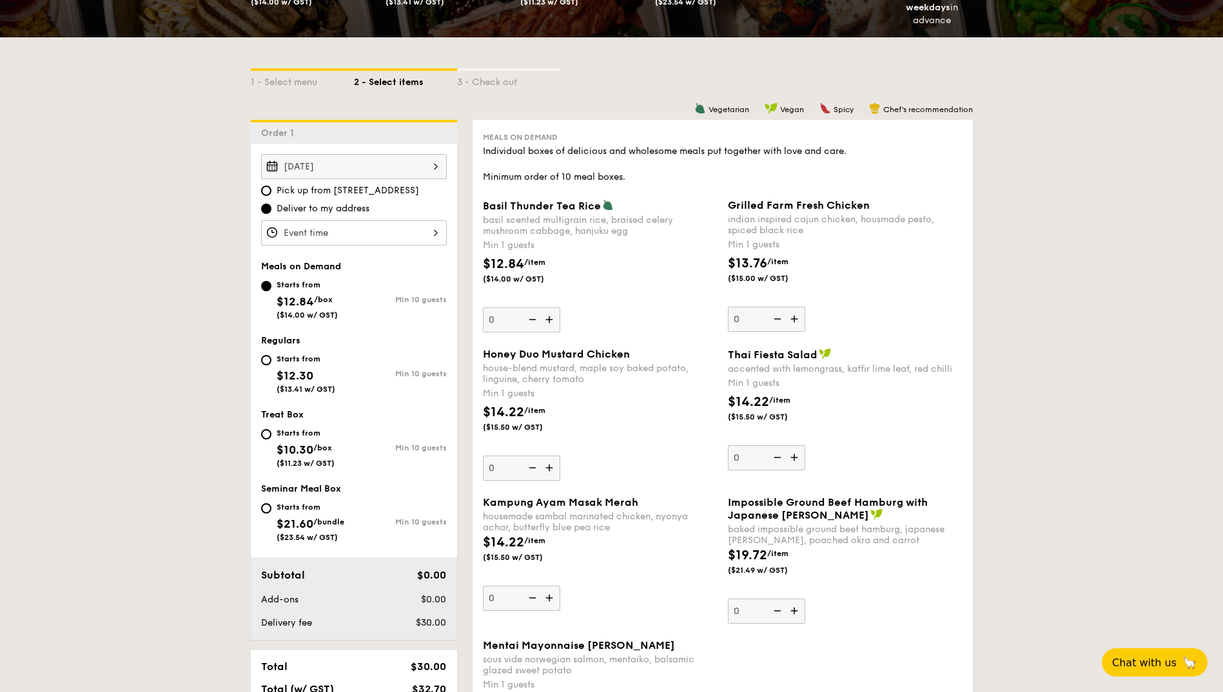
click at [312, 364] on div "Starts from" at bounding box center [306, 359] width 59 height 10
click at [271, 364] on input "Starts from $12.30 ($13.41 w/ GST) Min 10 guests" at bounding box center [266, 360] width 10 height 10
radio input "true"
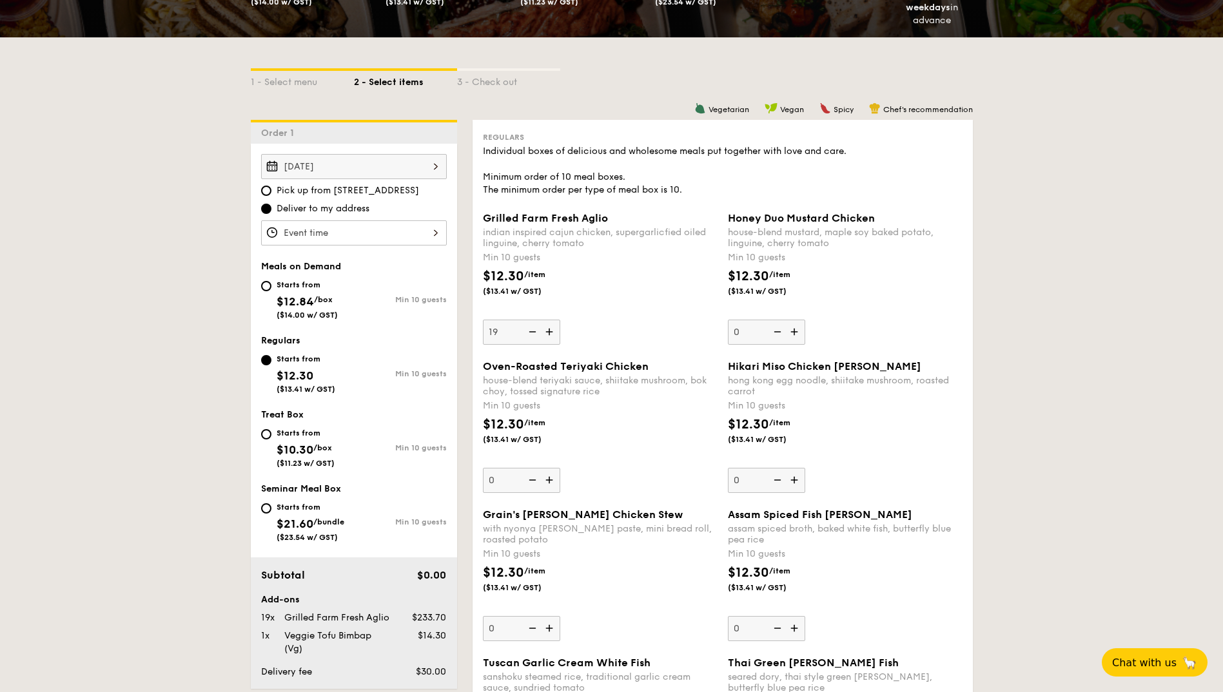
click at [298, 291] on div "Starts from $12.84 /box ($14.00 w/ GST)" at bounding box center [307, 298] width 61 height 43
click at [271, 291] on input "Starts from $12.84 /box ($14.00 w/ GST) Min 10 guests" at bounding box center [266, 286] width 10 height 10
radio input "true"
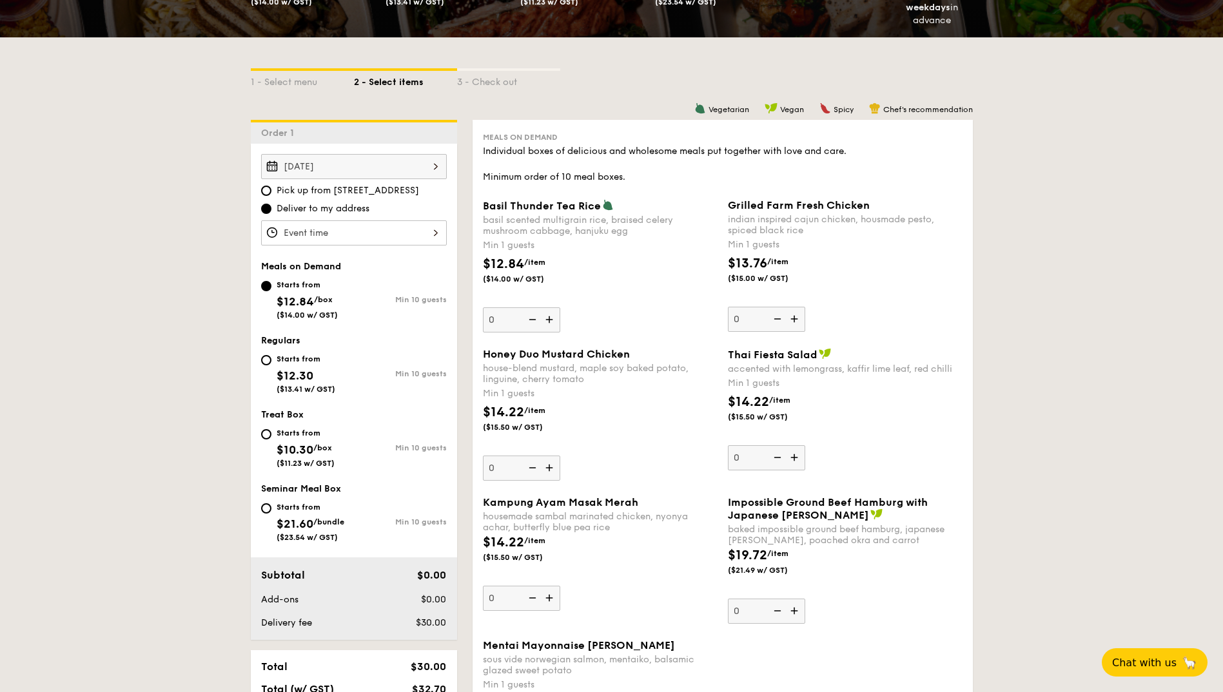
click at [305, 369] on span "$12.30" at bounding box center [295, 376] width 37 height 14
click at [271, 365] on input "Starts from $12.30 ($13.41 w/ GST) Min 10 guests" at bounding box center [266, 360] width 10 height 10
radio input "true"
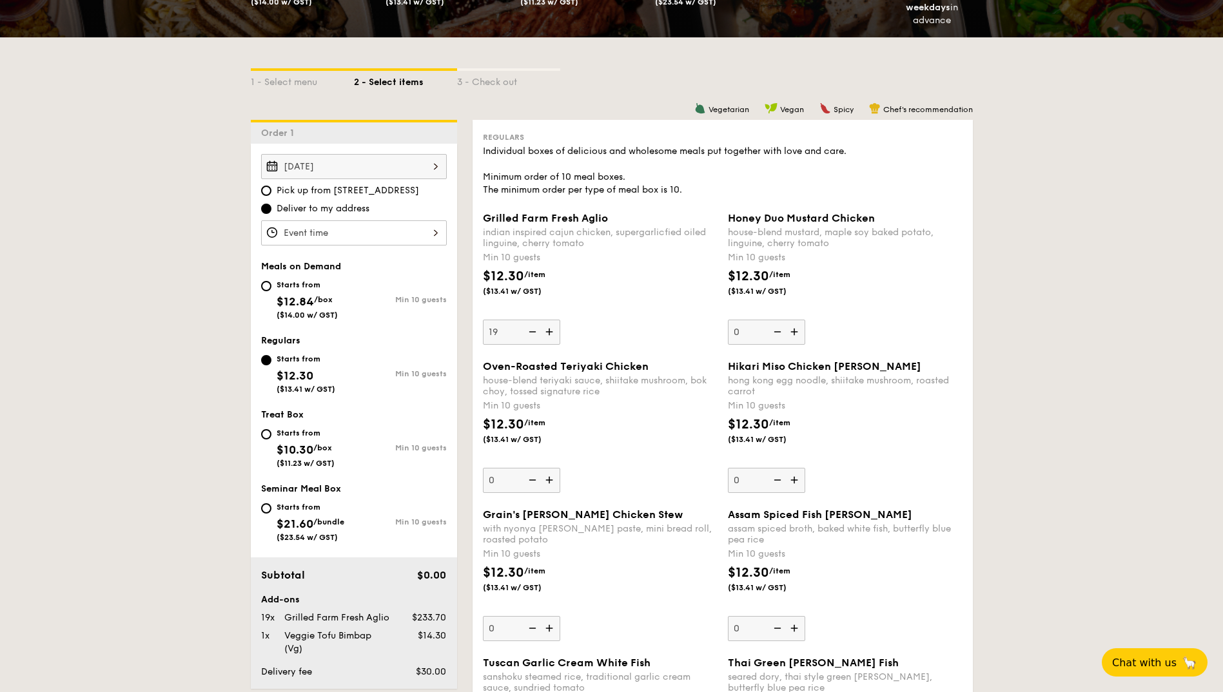
click at [305, 320] on div "Starts from $12.84 /box ($14.00 w/ GST) Min 10 guests" at bounding box center [354, 302] width 196 height 50
click at [308, 300] on span "$12.84" at bounding box center [295, 302] width 37 height 14
click at [271, 291] on input "Starts from $12.84 /box ($14.00 w/ GST) Min 10 guests" at bounding box center [266, 286] width 10 height 10
radio input "true"
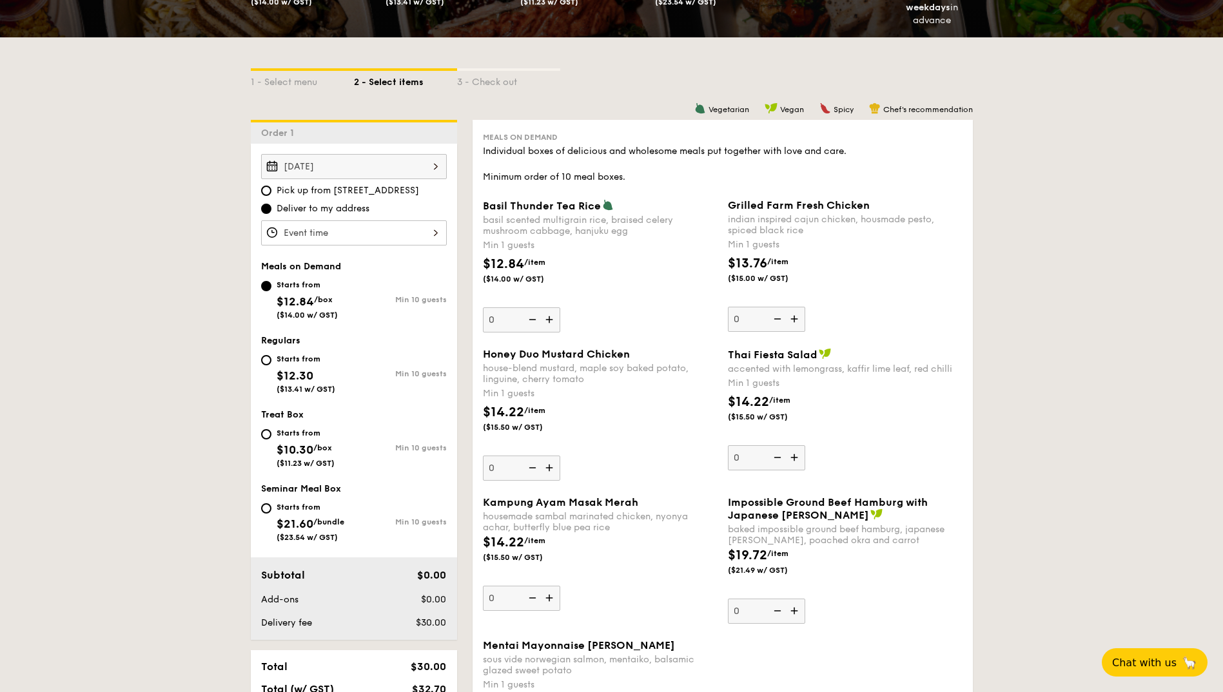
click at [306, 359] on div "Starts from" at bounding box center [306, 359] width 59 height 10
click at [271, 359] on input "Starts from $12.30 ($13.41 w/ GST) Min 10 guests" at bounding box center [266, 360] width 10 height 10
radio input "true"
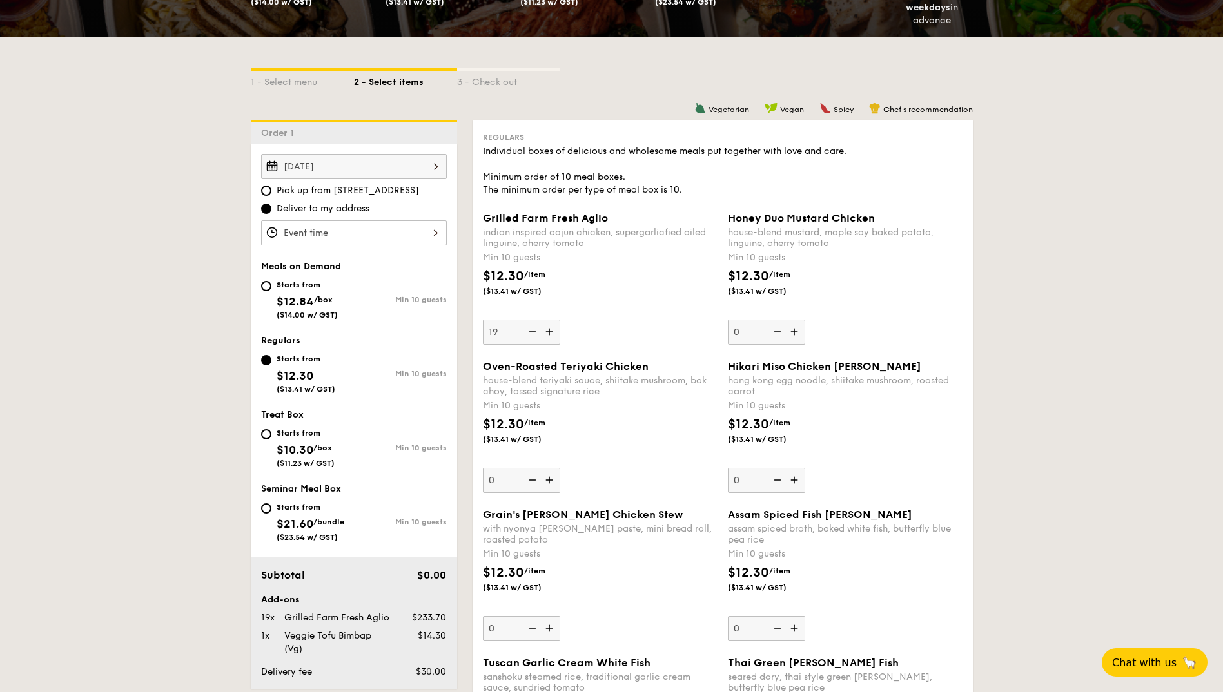
click at [306, 305] on span "$12.84" at bounding box center [295, 302] width 37 height 14
click at [271, 291] on input "Starts from $12.84 /box ($14.00 w/ GST) Min 10 guests" at bounding box center [266, 286] width 10 height 10
radio input "true"
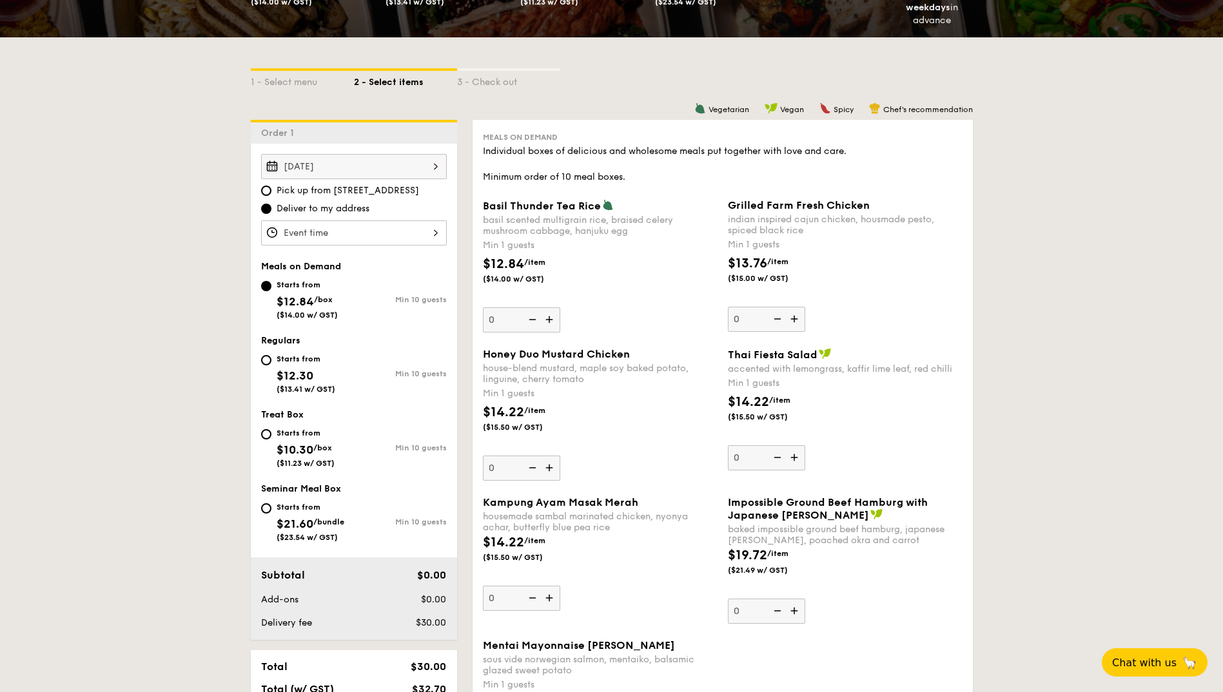
click at [294, 338] on span "Regulars" at bounding box center [280, 340] width 39 height 11
click at [297, 368] on div "Starts from $12.30 ($13.41 w/ GST)" at bounding box center [306, 372] width 59 height 43
click at [271, 365] on input "Starts from $12.30 ($13.41 w/ GST) Min 10 guests" at bounding box center [266, 360] width 10 height 10
radio input "true"
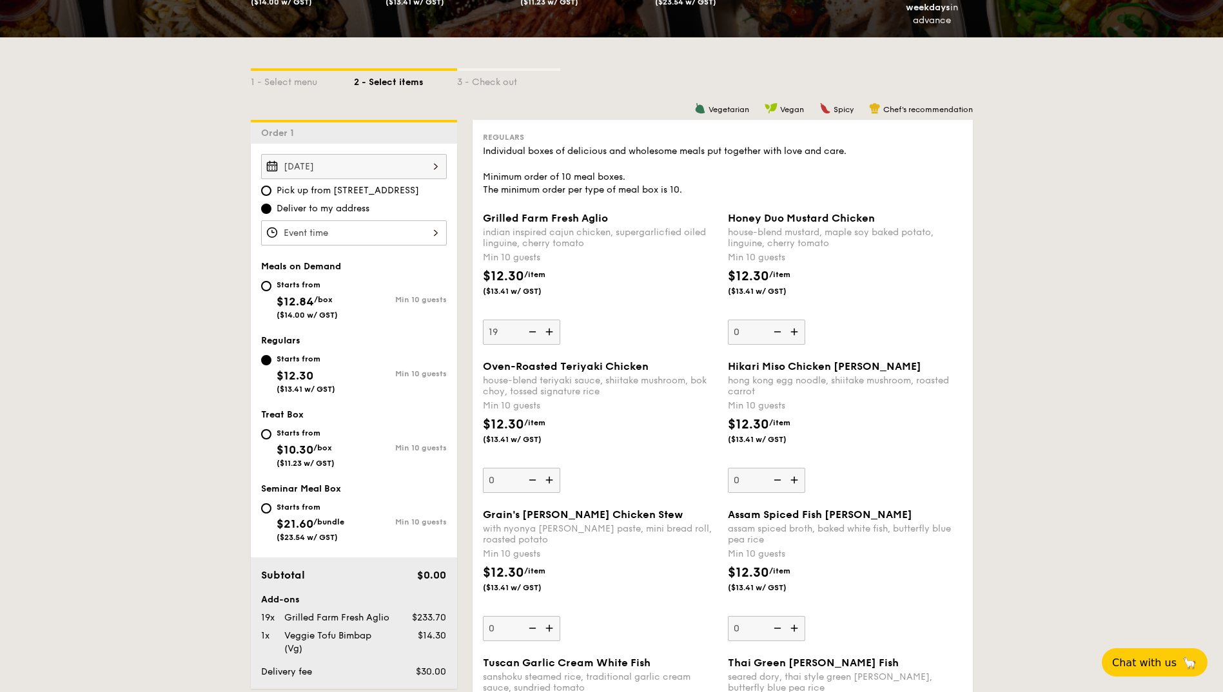
click at [297, 368] on div "Starts from $12.30 ($13.41 w/ GST)" at bounding box center [306, 372] width 59 height 43
click at [271, 365] on input "Starts from $12.30 ($13.41 w/ GST) Min 10 guests" at bounding box center [266, 360] width 10 height 10
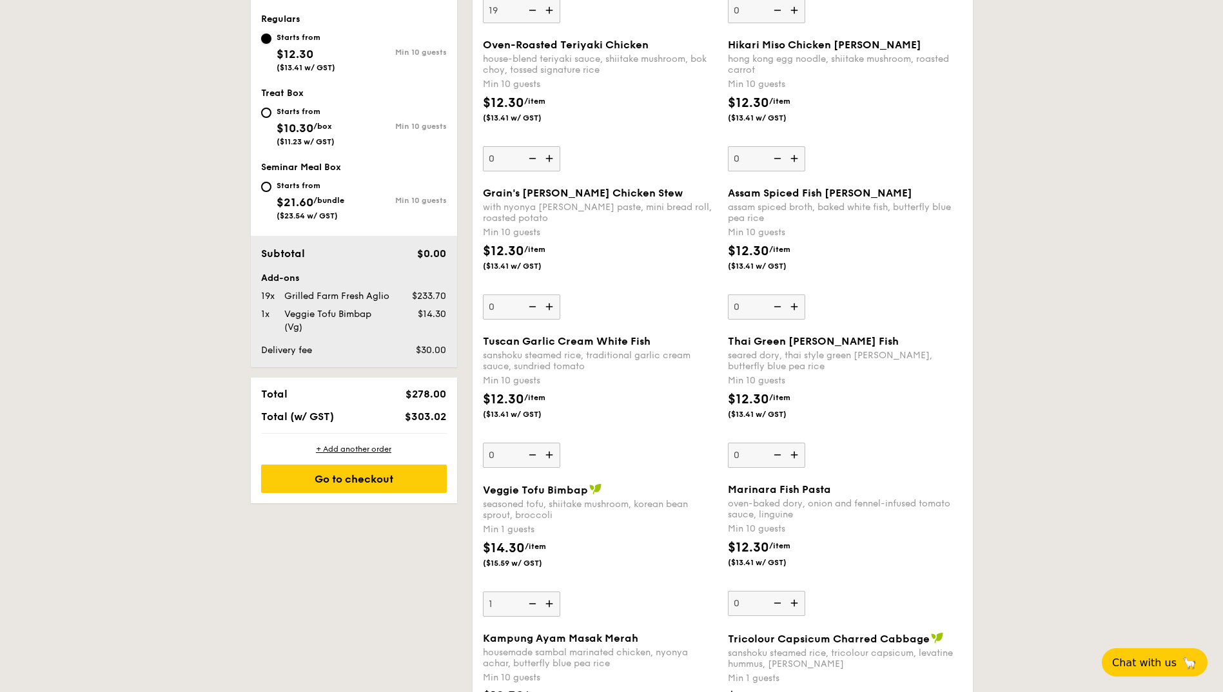
scroll to position [307, 0]
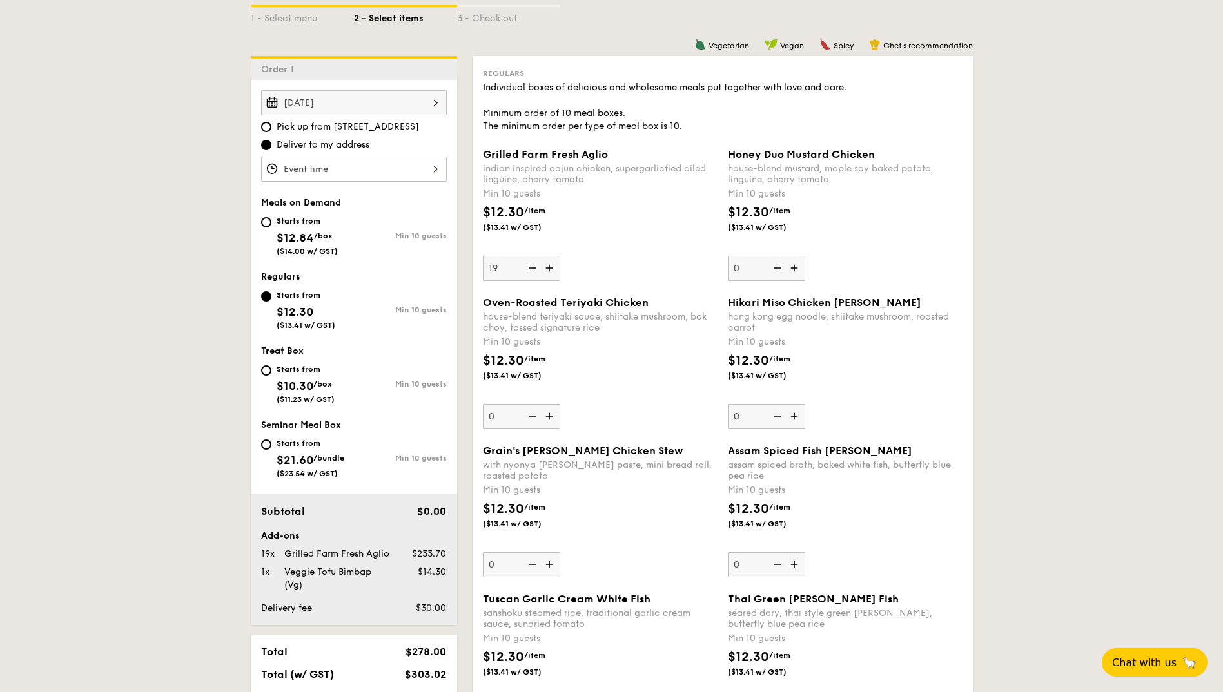
click at [352, 227] on div "Starts from $12.84 /box ($14.00 w/ GST)" at bounding box center [307, 234] width 93 height 43
click at [271, 227] on input "Starts from $12.84 /box ($14.00 w/ GST) Min 10 guests" at bounding box center [266, 222] width 10 height 10
radio input "true"
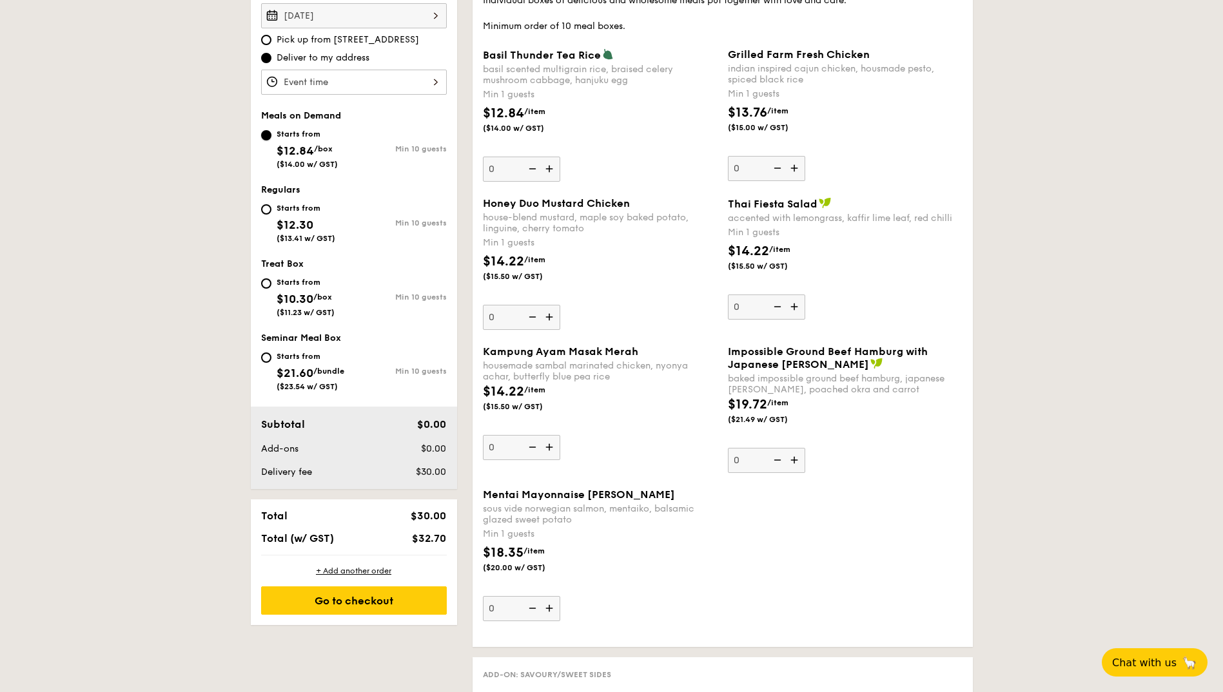
scroll to position [373, 0]
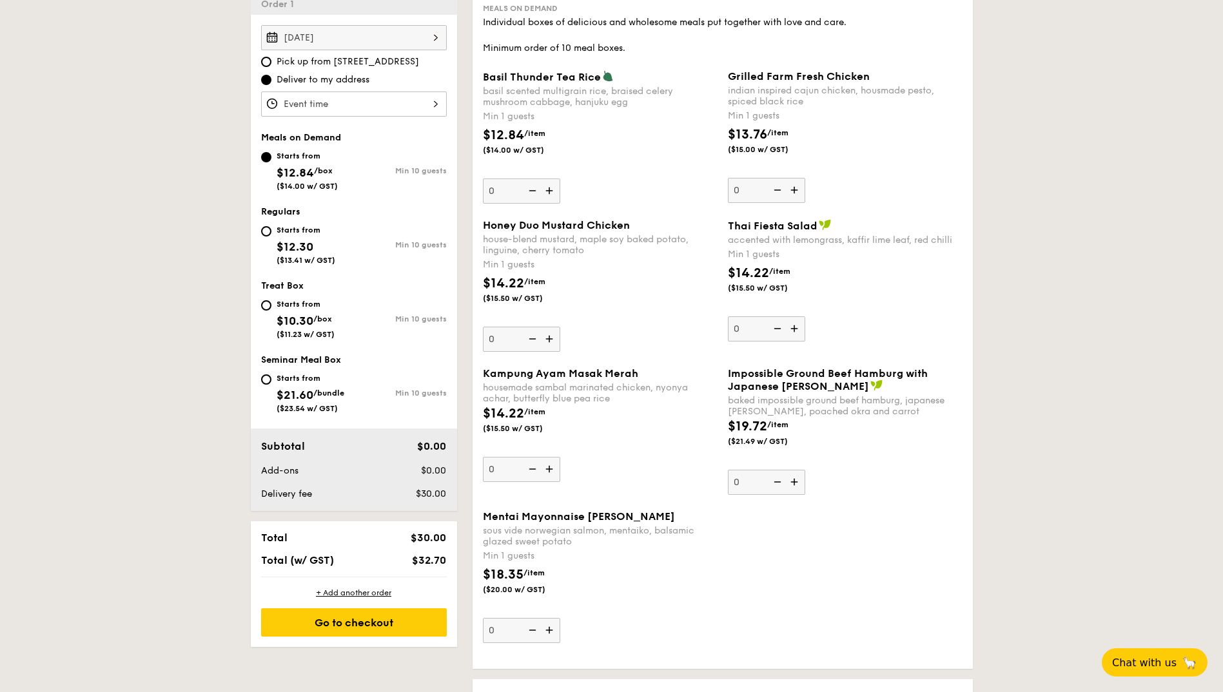
click at [317, 254] on div "Starts from $12.30 ($13.41 w/ GST)" at bounding box center [306, 243] width 59 height 43
click at [271, 237] on input "Starts from $12.30 ($13.41 w/ GST) Min 10 guests" at bounding box center [266, 231] width 10 height 10
radio input "true"
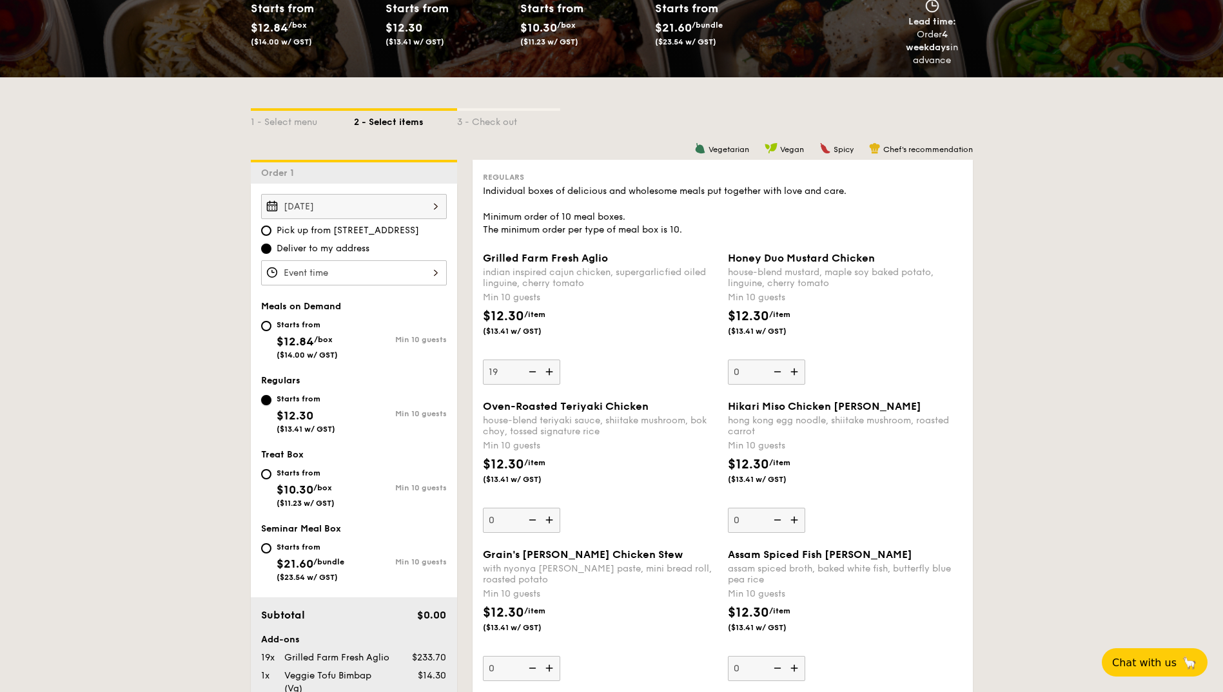
scroll to position [50, 0]
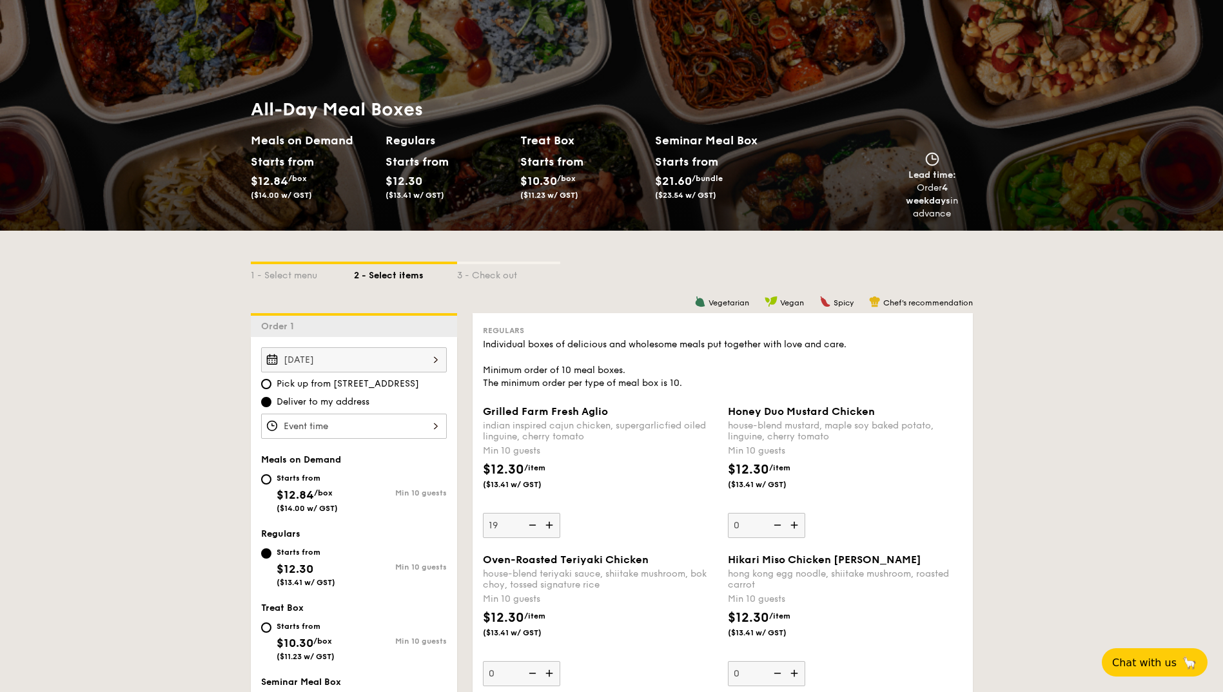
click at [338, 493] on div "Starts from $12.84 /box ($14.00 w/ GST)" at bounding box center [307, 492] width 93 height 43
click at [271, 485] on input "Starts from $12.84 /box ($14.00 w/ GST) Min 10 guests" at bounding box center [266, 479] width 10 height 10
radio input "true"
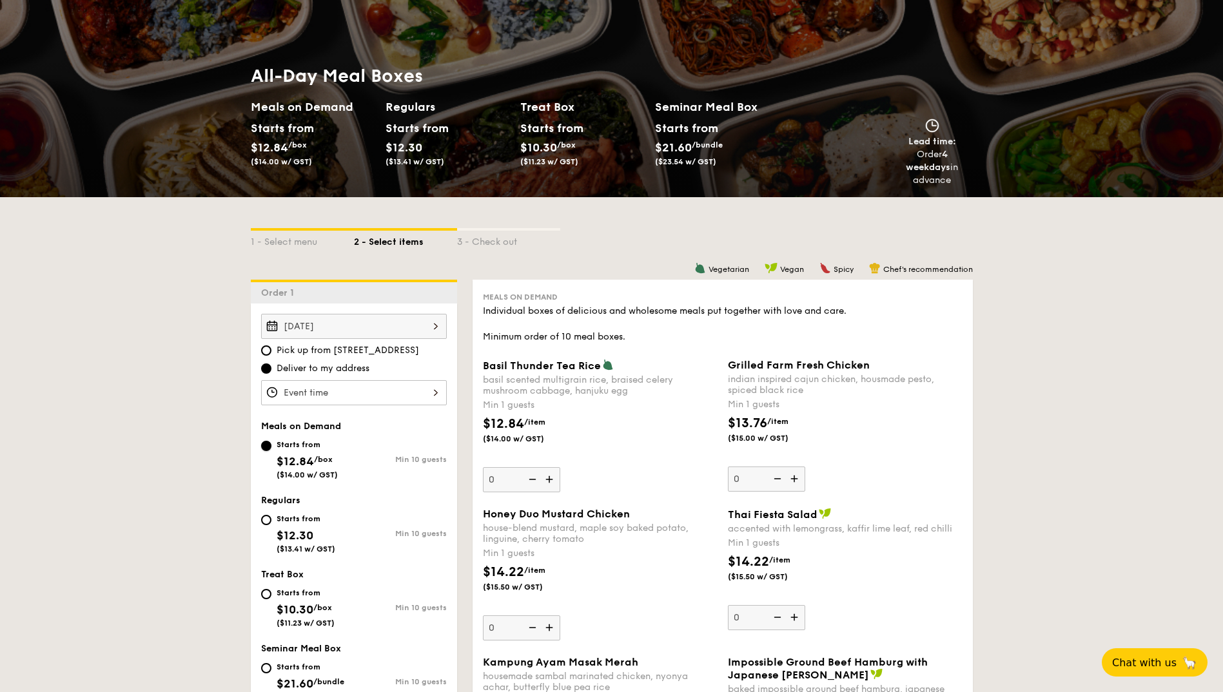
scroll to position [115, 0]
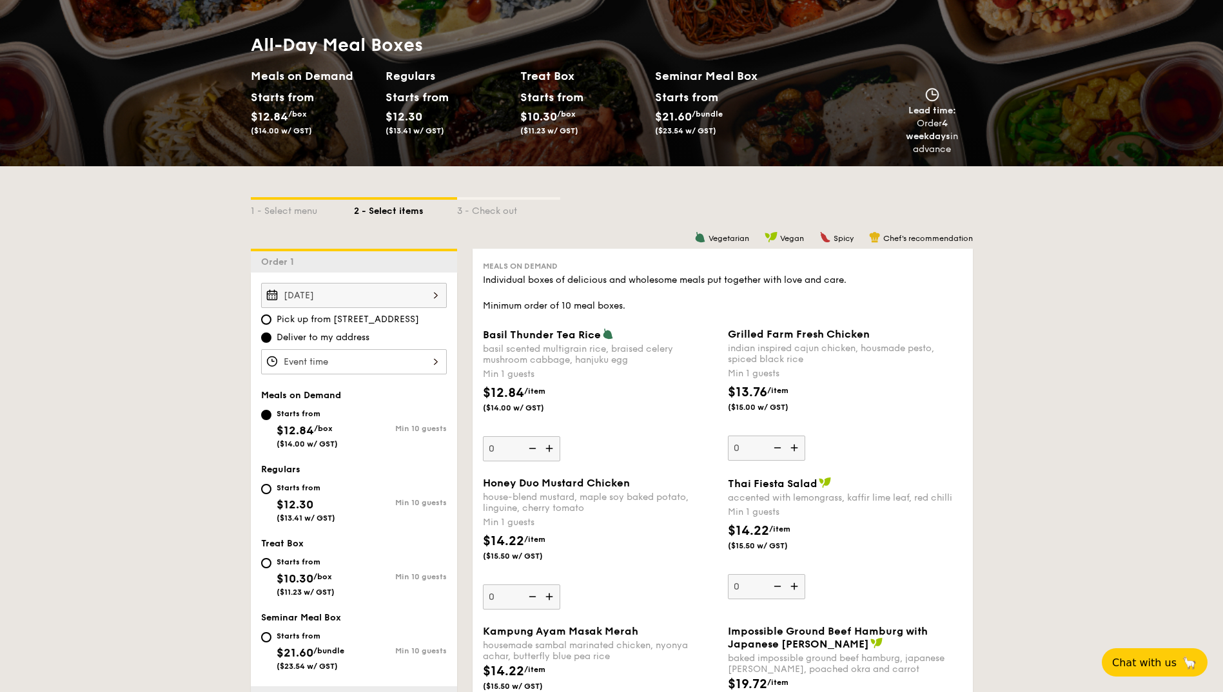
click at [297, 491] on div "Starts from" at bounding box center [306, 488] width 59 height 10
click at [271, 491] on input "Starts from $12.30 ($13.41 w/ GST) Min 10 guests" at bounding box center [266, 489] width 10 height 10
radio input "true"
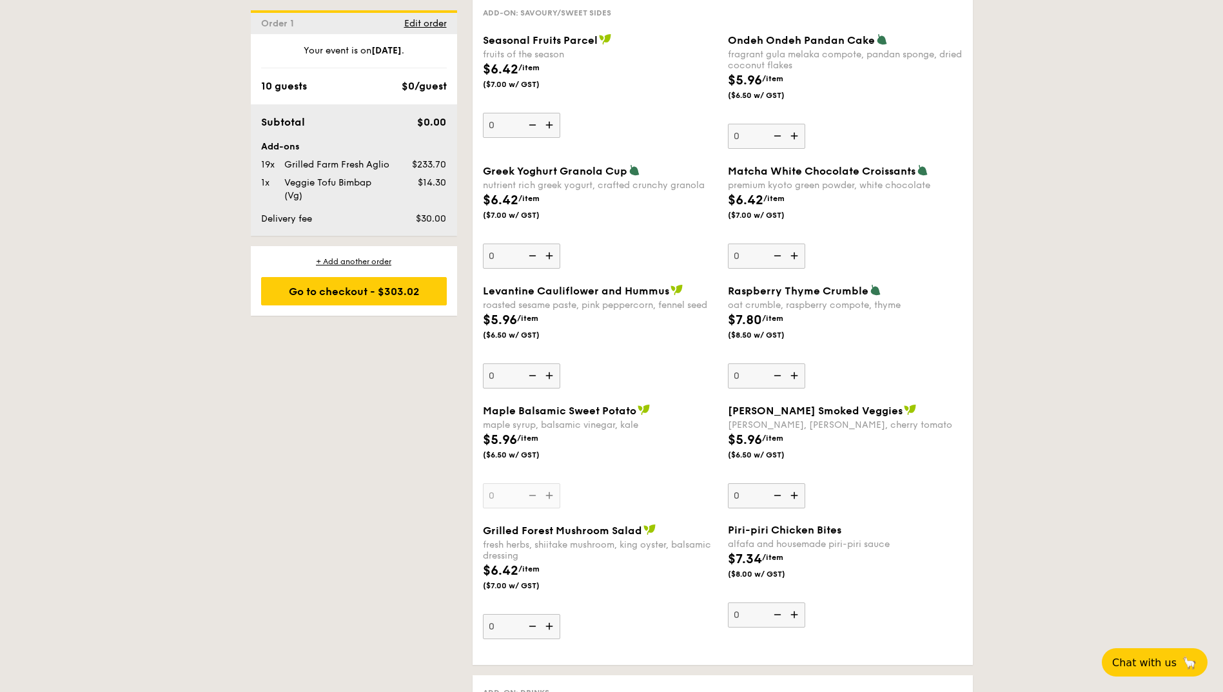
scroll to position [1984, 0]
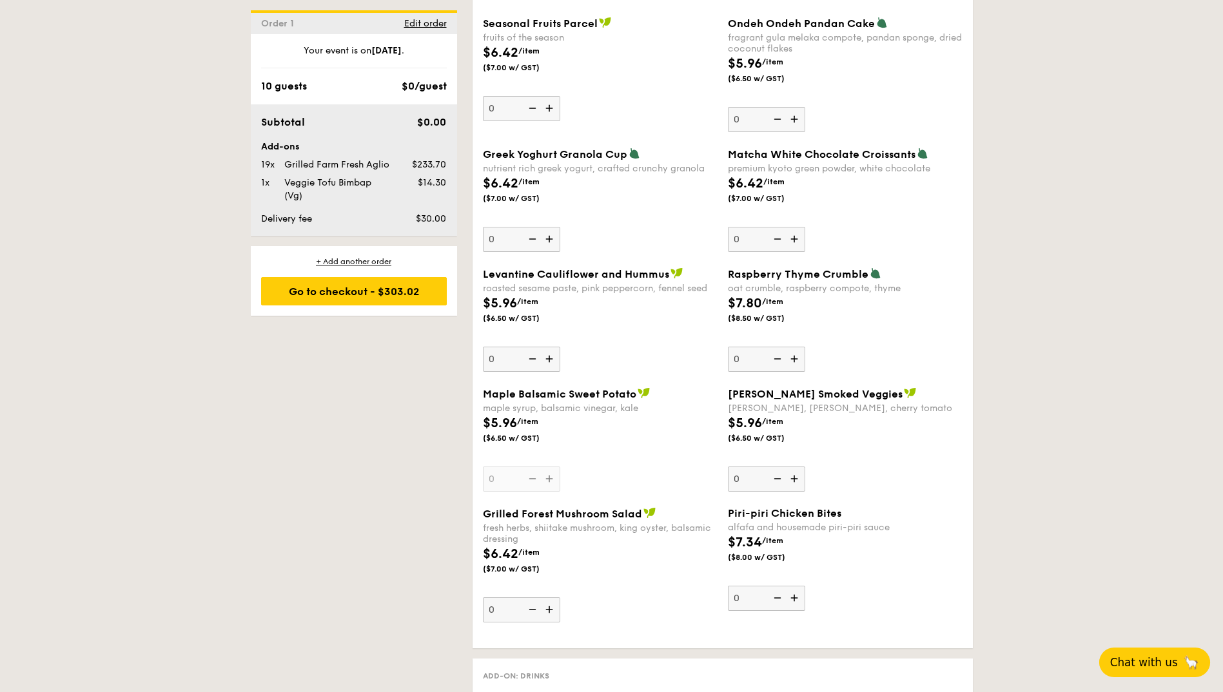
click at [1186, 664] on span "🦙" at bounding box center [1191, 662] width 16 height 15
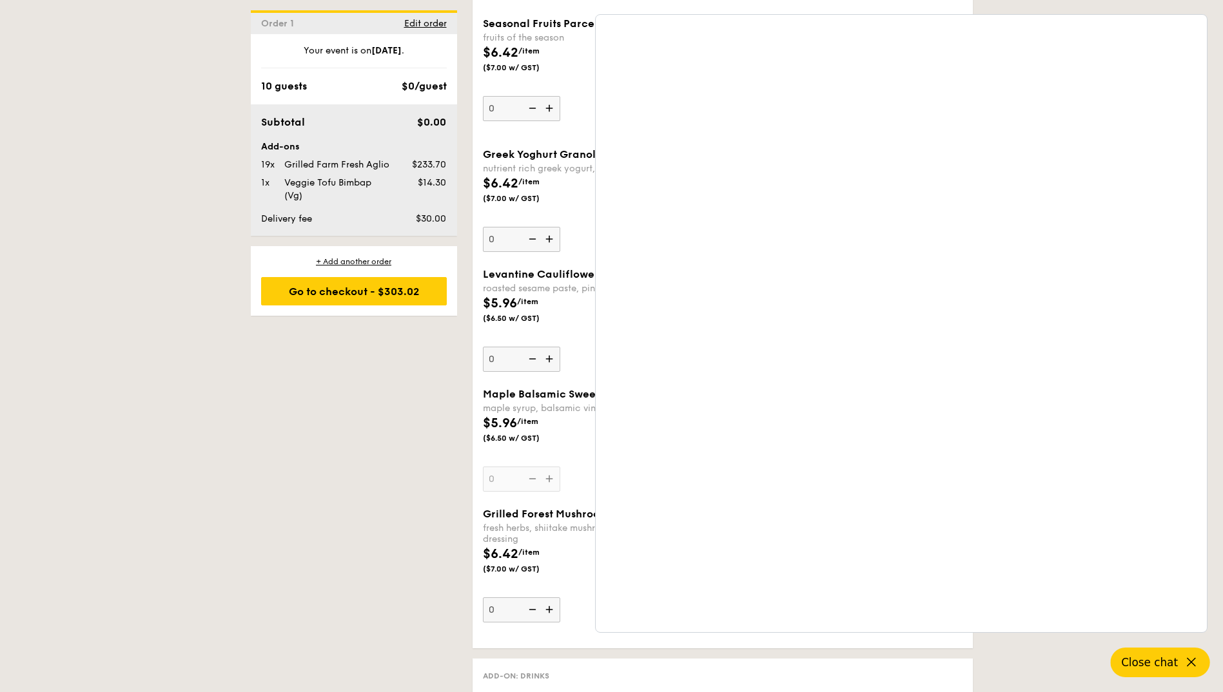
click at [282, 533] on div "1 - Select menu 2 - Select items 3 - Check out Order 1 Sep 16, 2025 Pick up fro…" at bounding box center [611, 27] width 743 height 3460
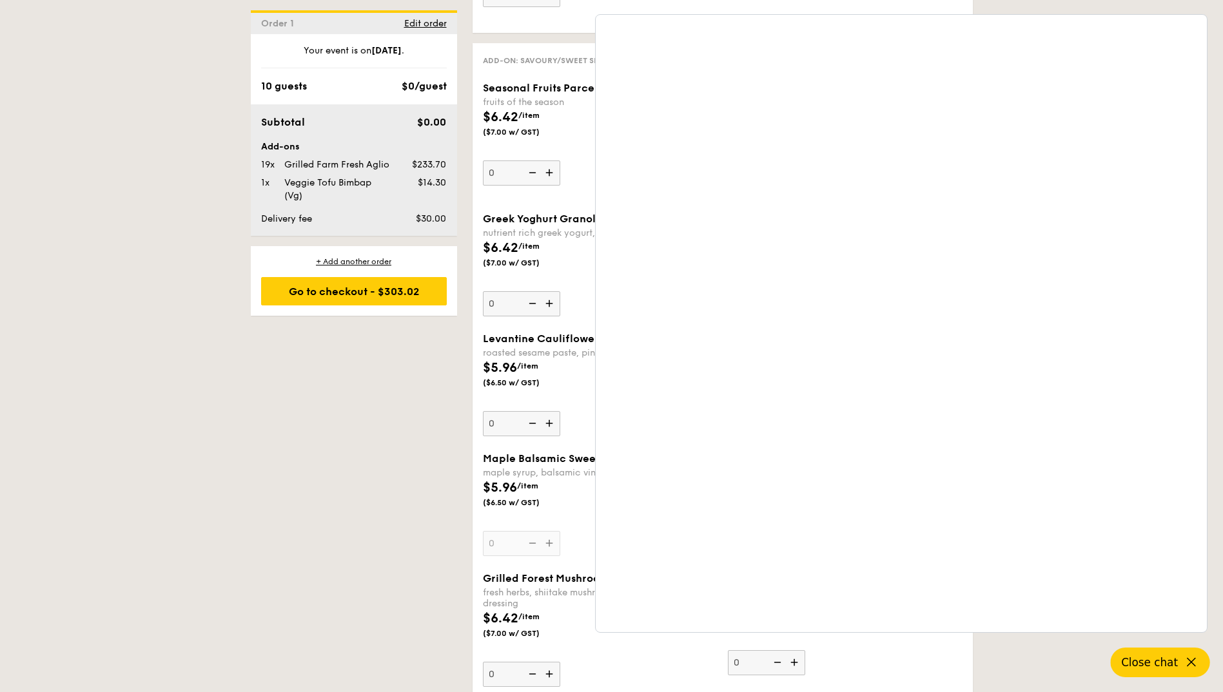
scroll to position [1726, 0]
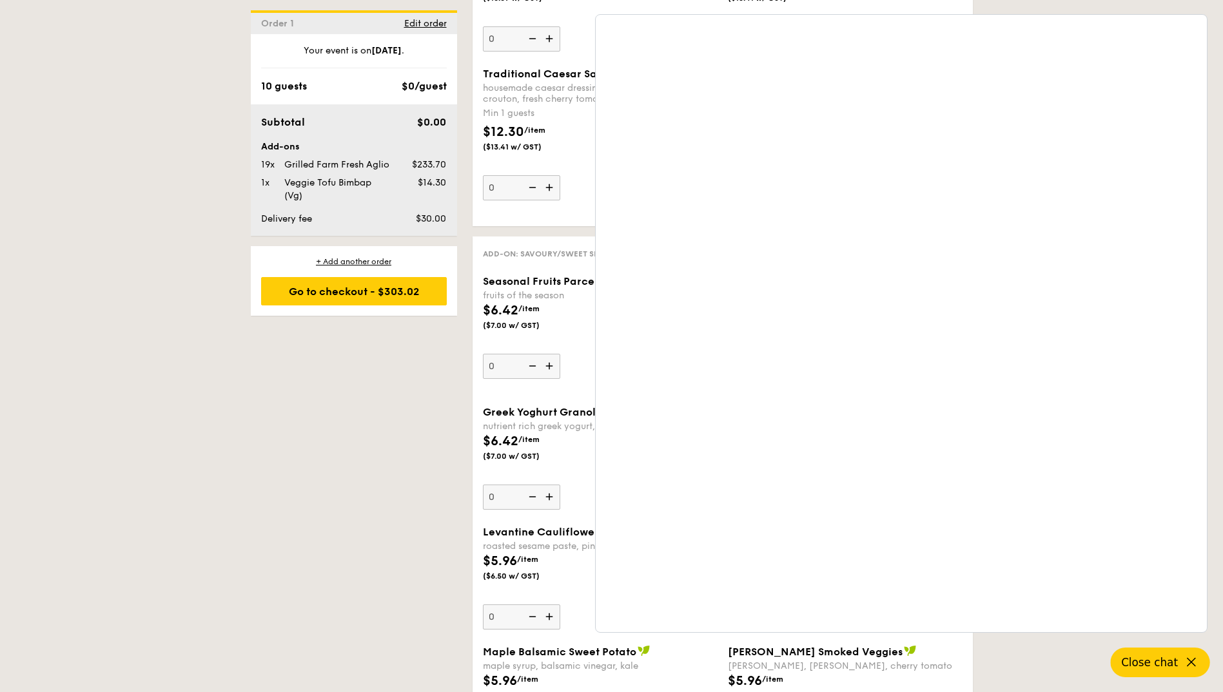
click at [468, 474] on div "Vegetarian Vegan Spicy Chef's recommendation Regulars Individual boxes of delic…" at bounding box center [715, 325] width 516 height 3377
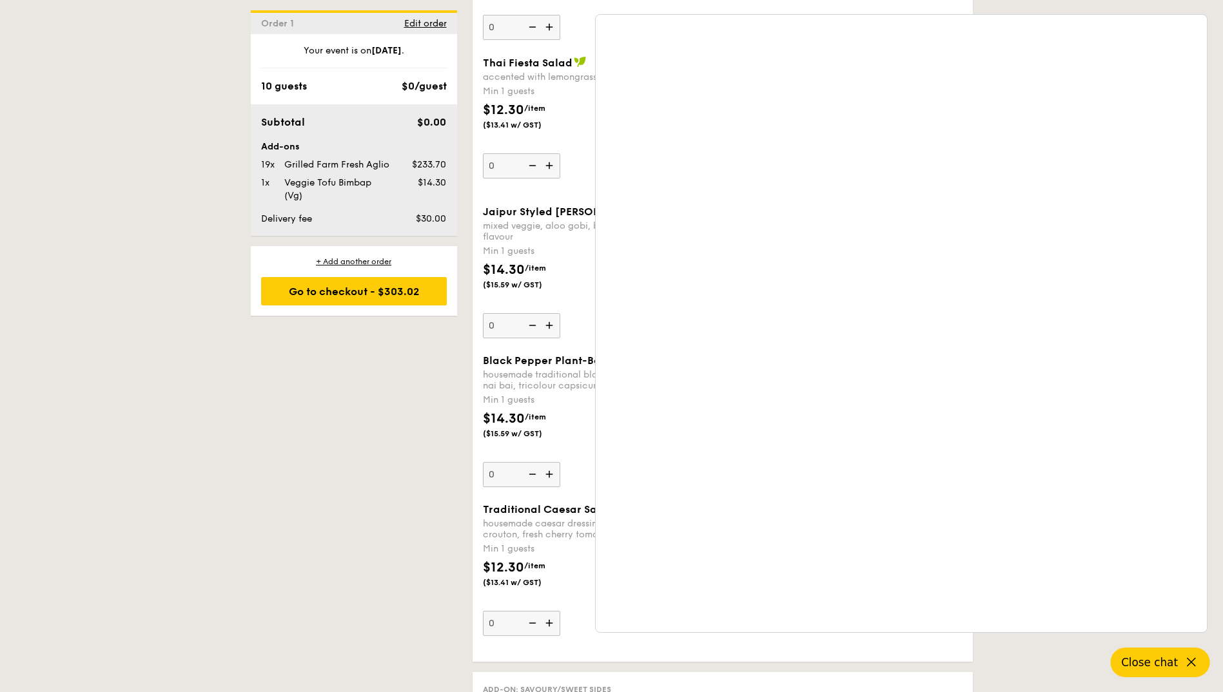
scroll to position [1211, 0]
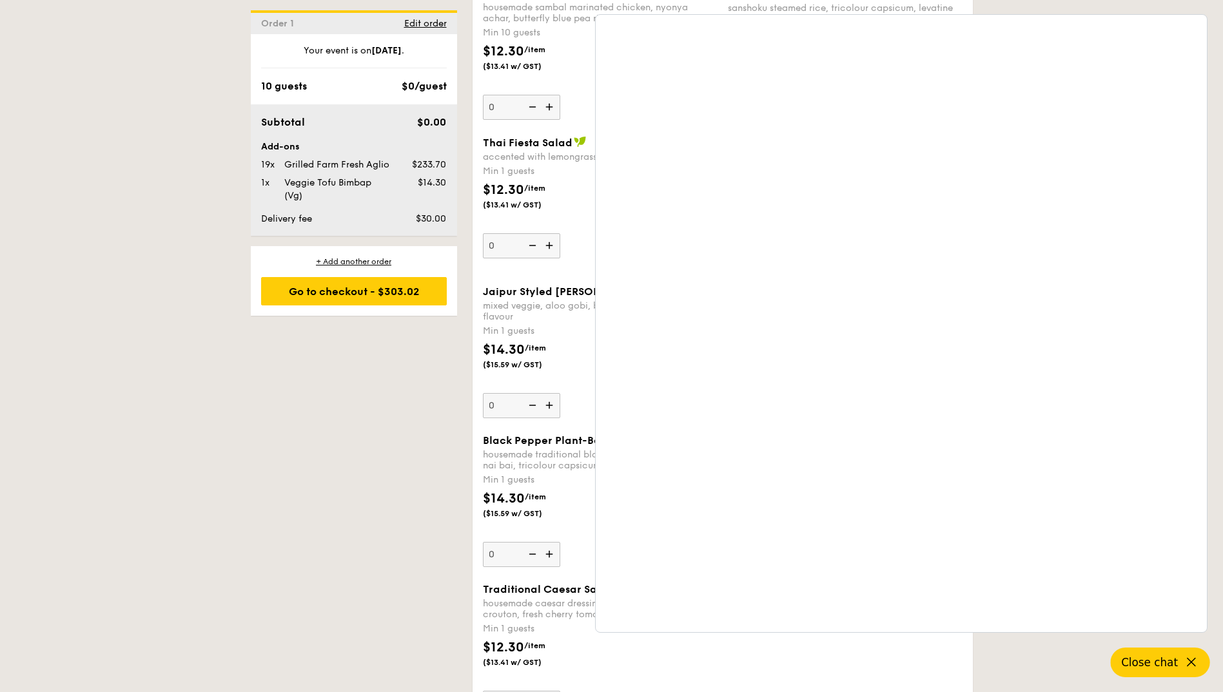
click at [1194, 652] on button "Close chat" at bounding box center [1160, 663] width 99 height 30
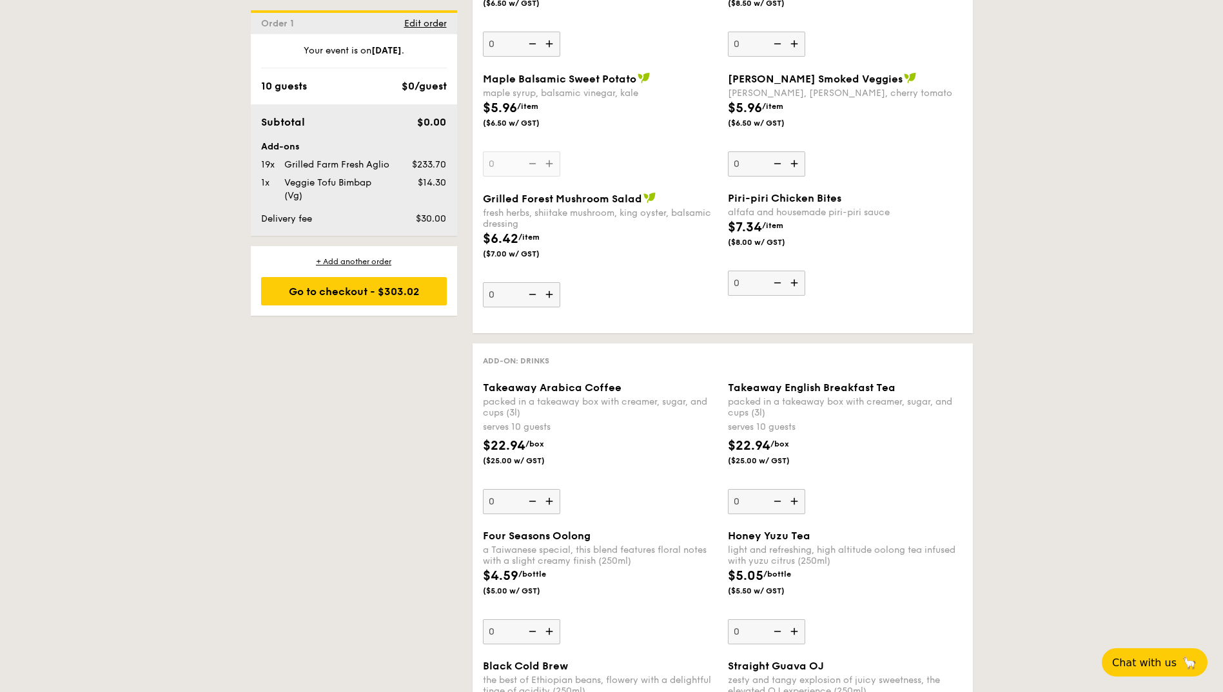
scroll to position [2177, 0]
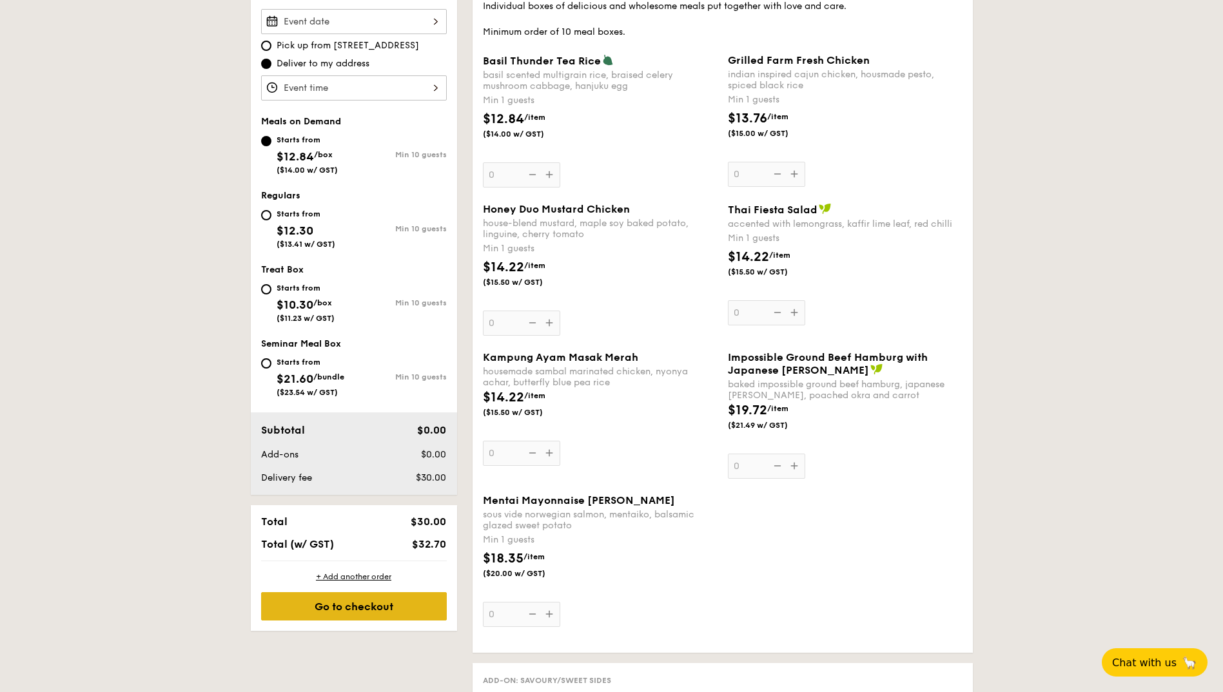
scroll to position [129, 0]
